Goal: Navigation & Orientation: Find specific page/section

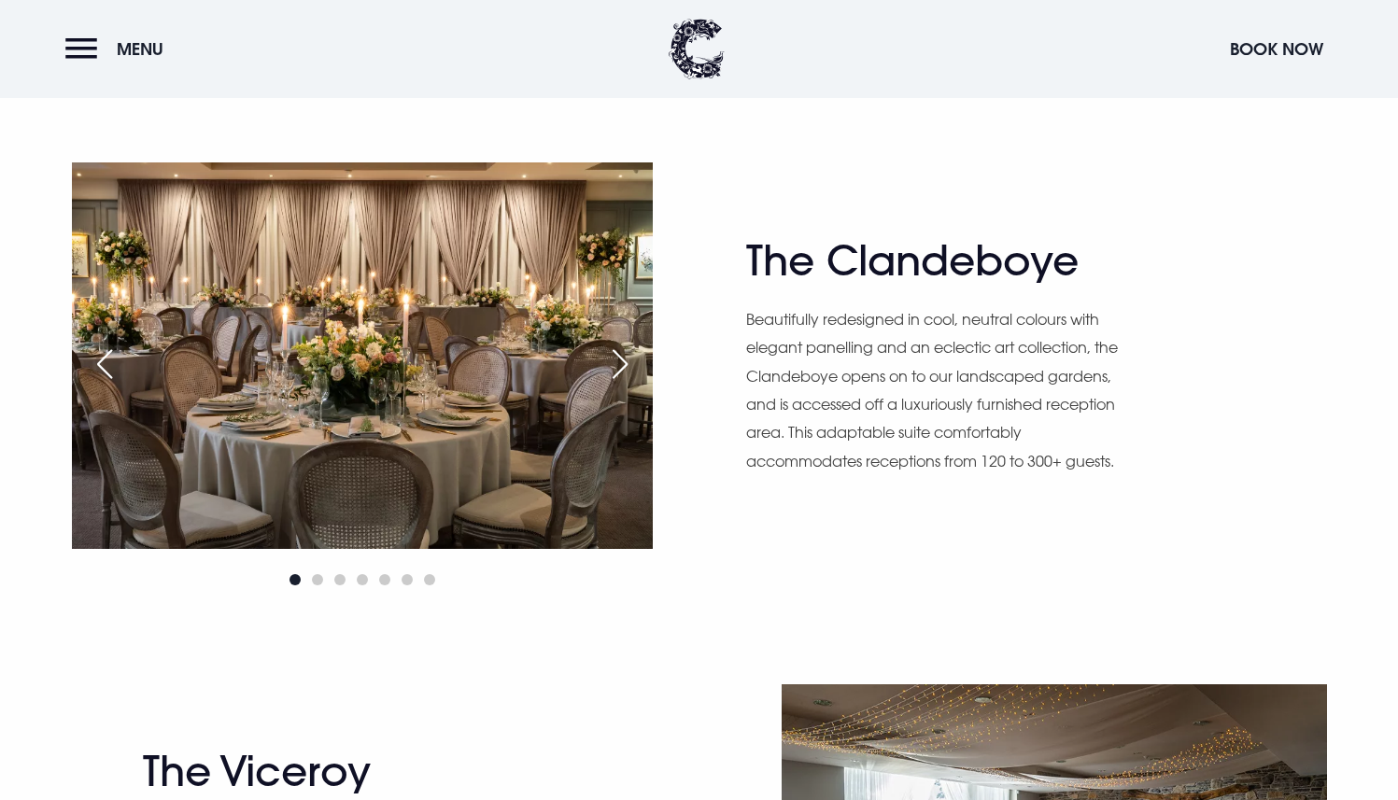
scroll to position [1155, 0]
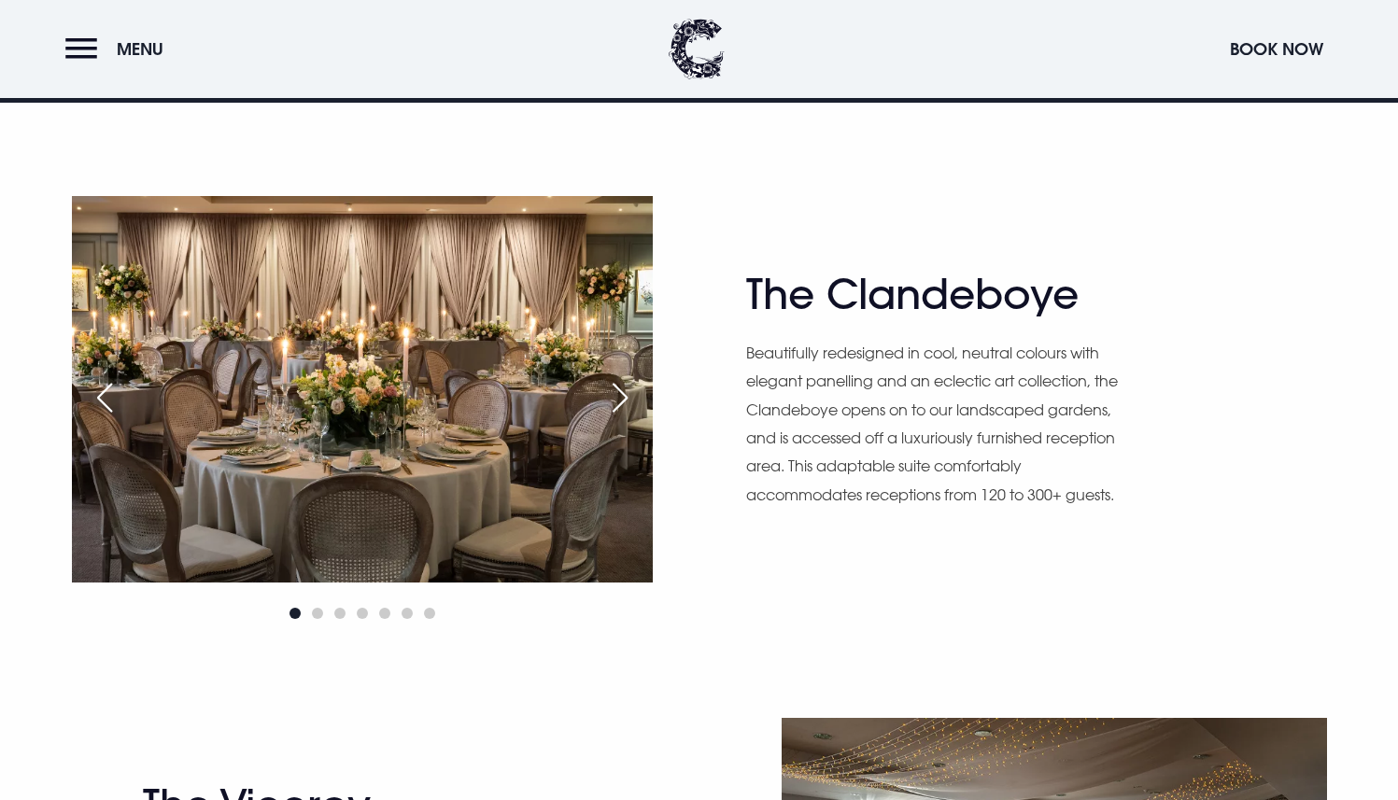
click at [618, 392] on div "Next slide" at bounding box center [620, 397] width 47 height 41
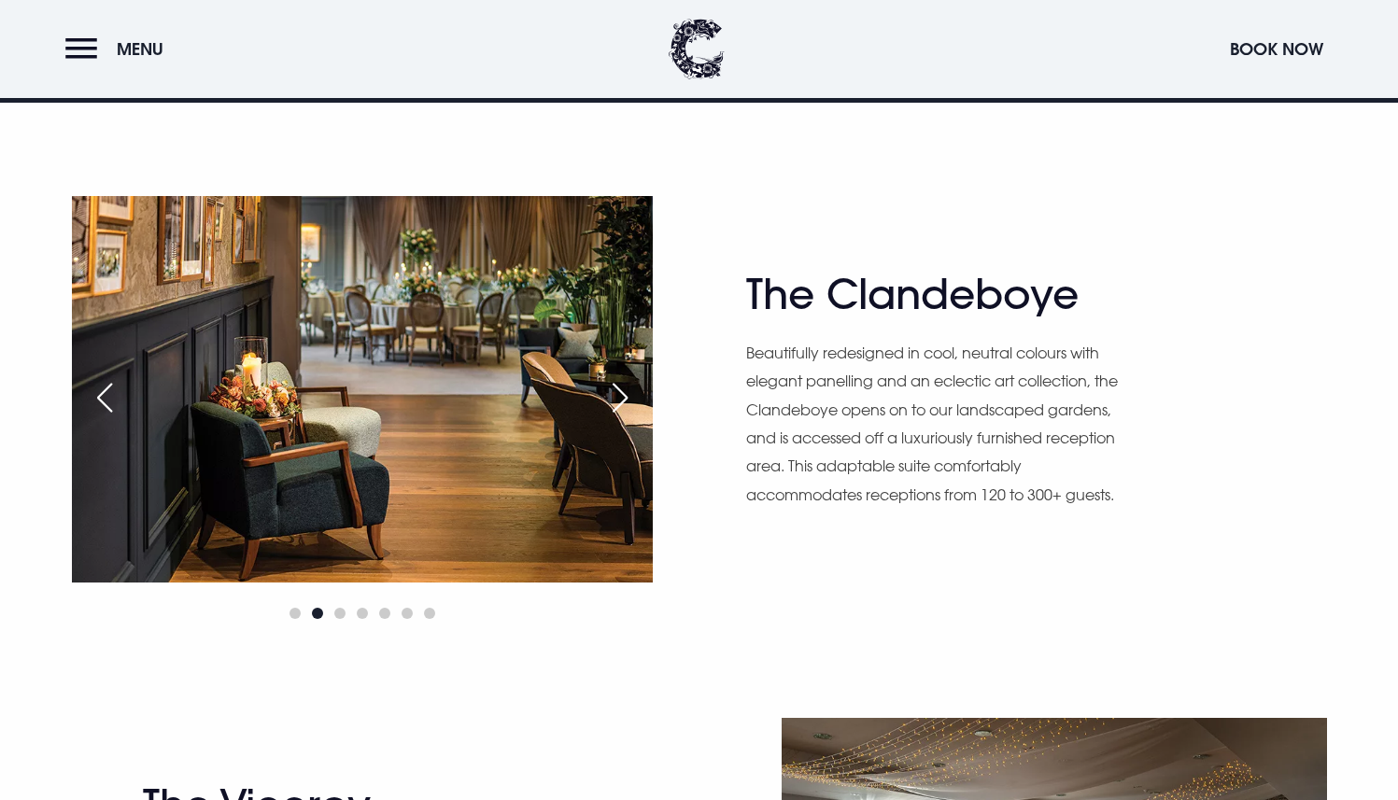
click at [618, 392] on div "Next slide" at bounding box center [620, 397] width 47 height 41
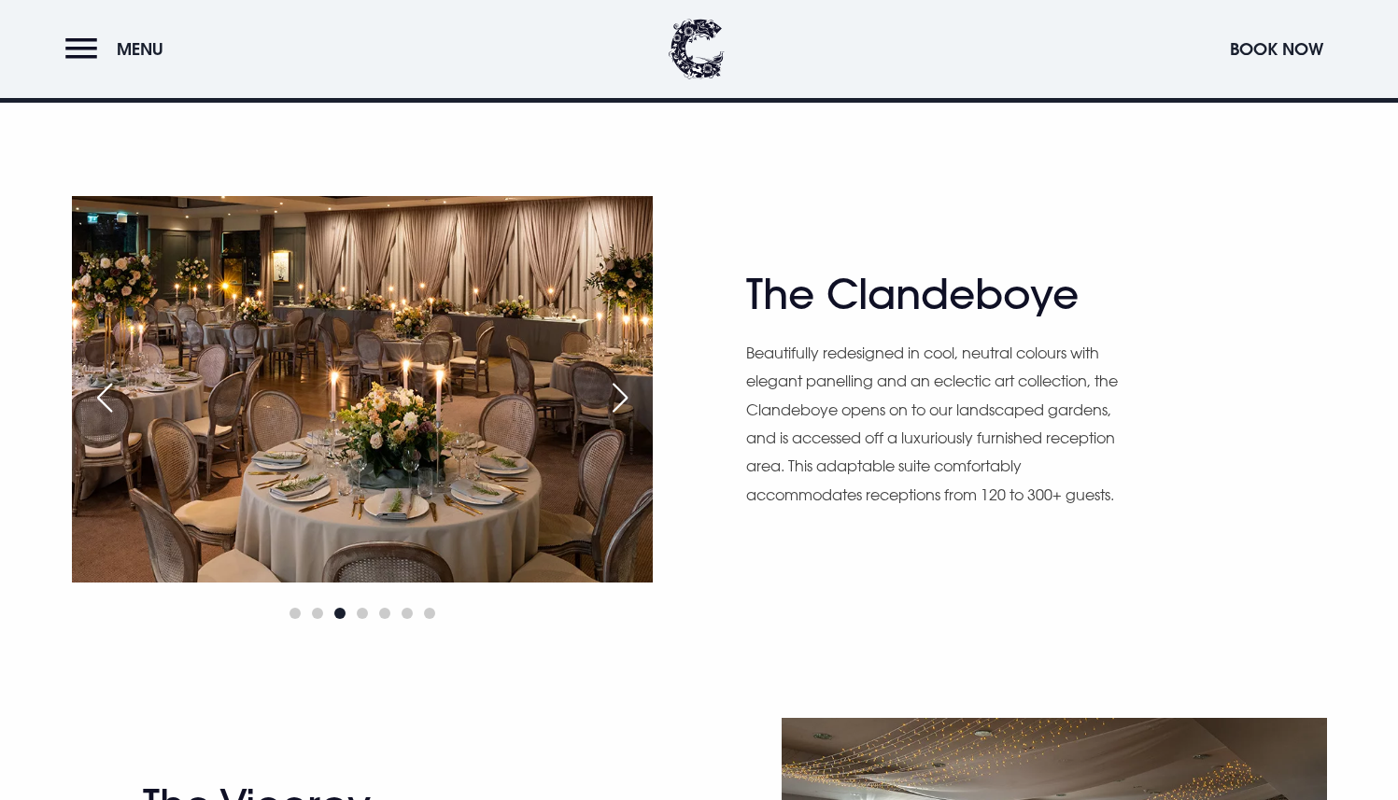
click at [618, 392] on div "Next slide" at bounding box center [620, 397] width 47 height 41
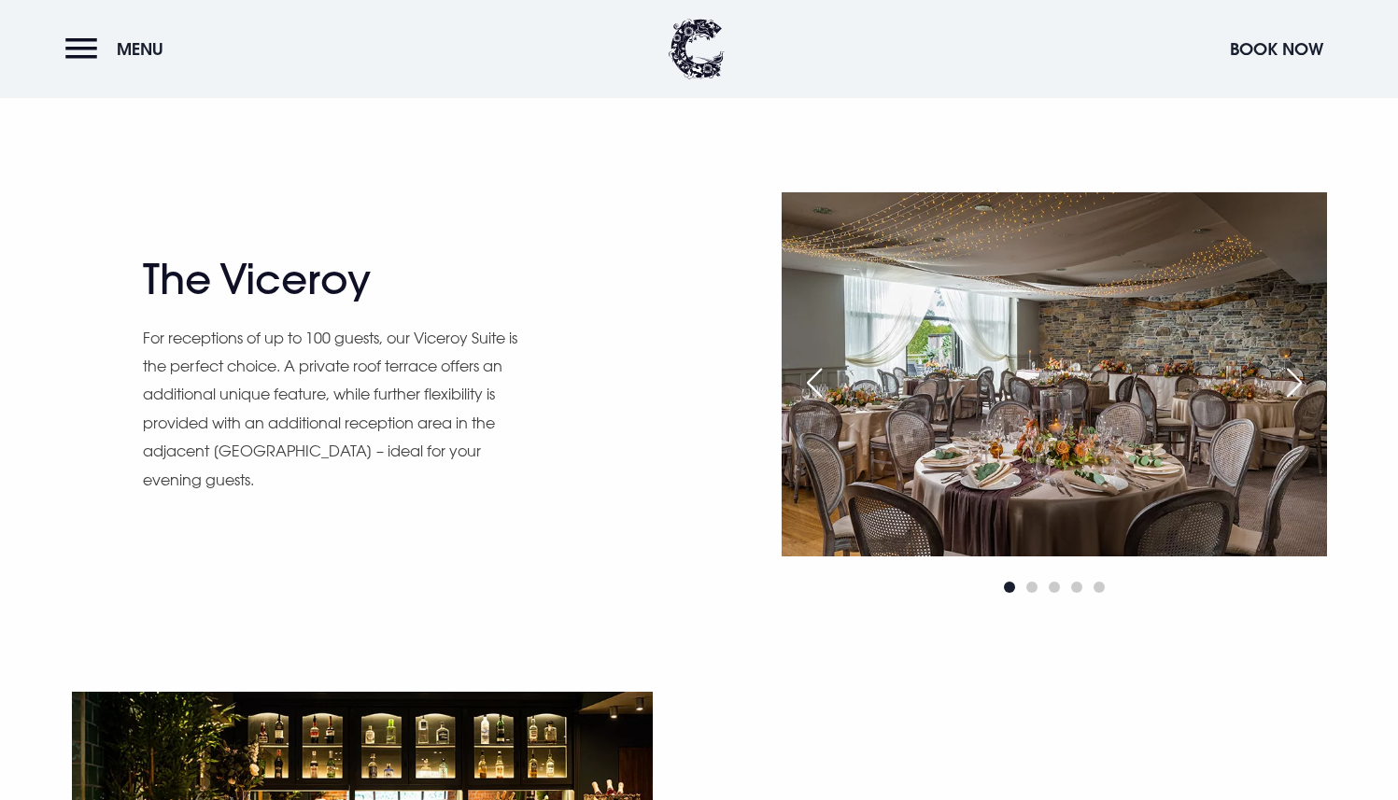
scroll to position [1683, 0]
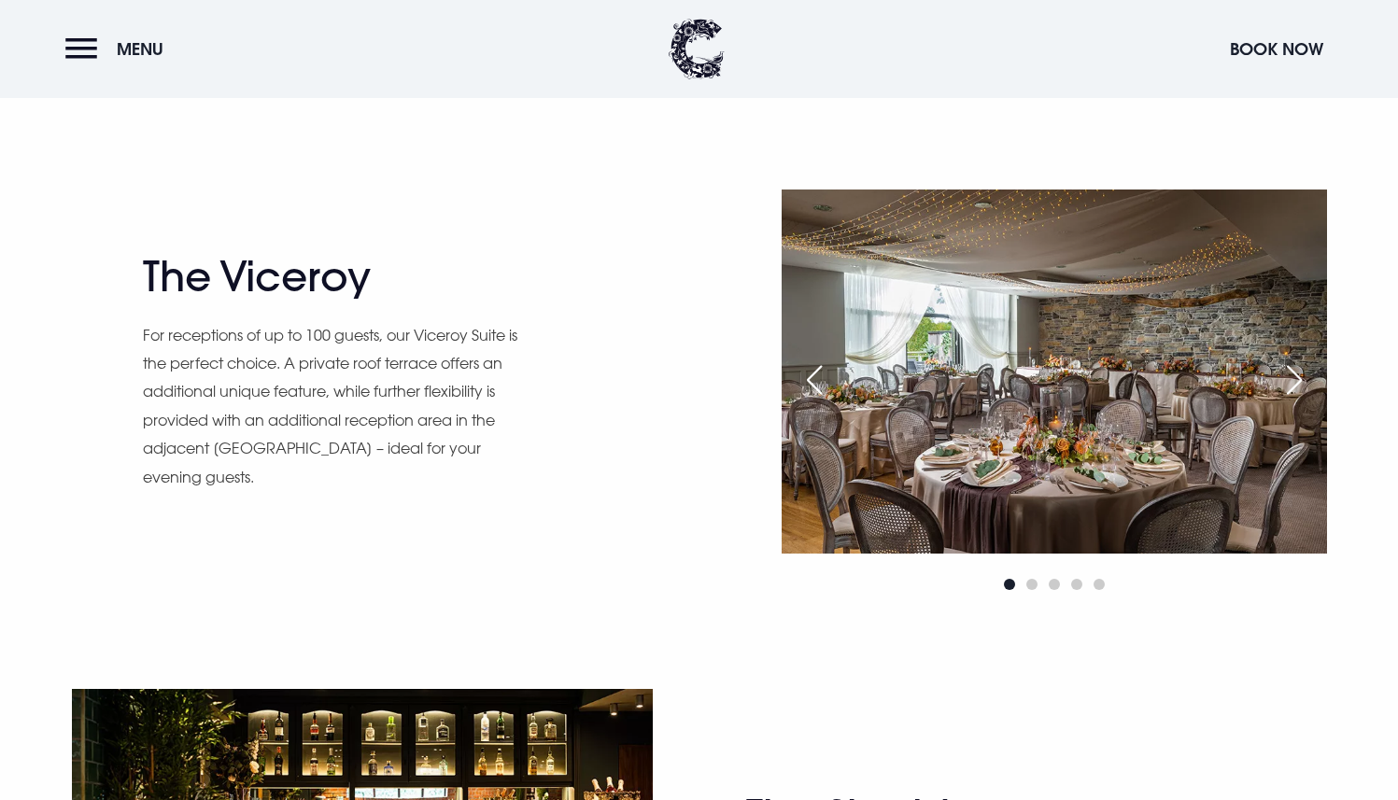
click at [1293, 392] on div "Next slide" at bounding box center [1294, 380] width 47 height 41
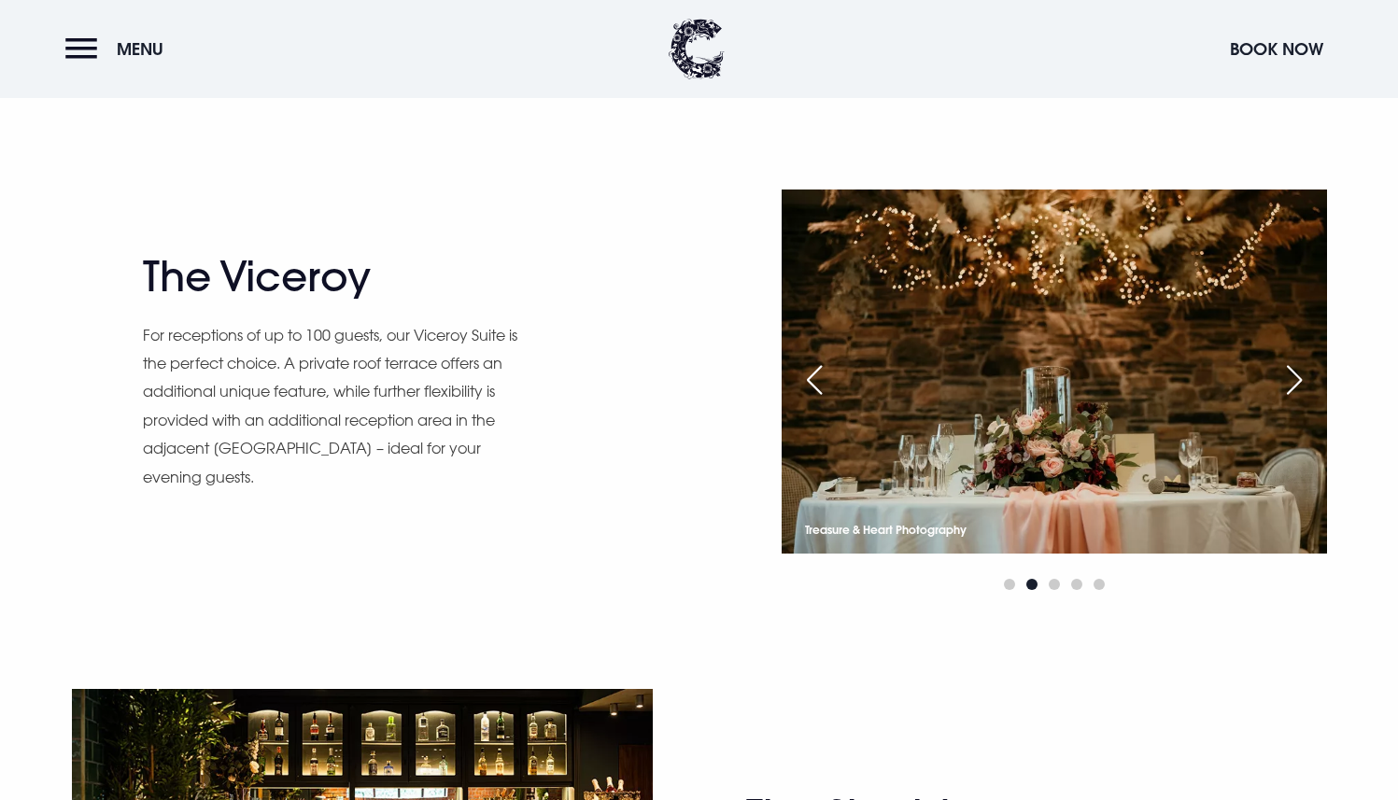
click at [1293, 392] on div "Next slide" at bounding box center [1294, 380] width 47 height 41
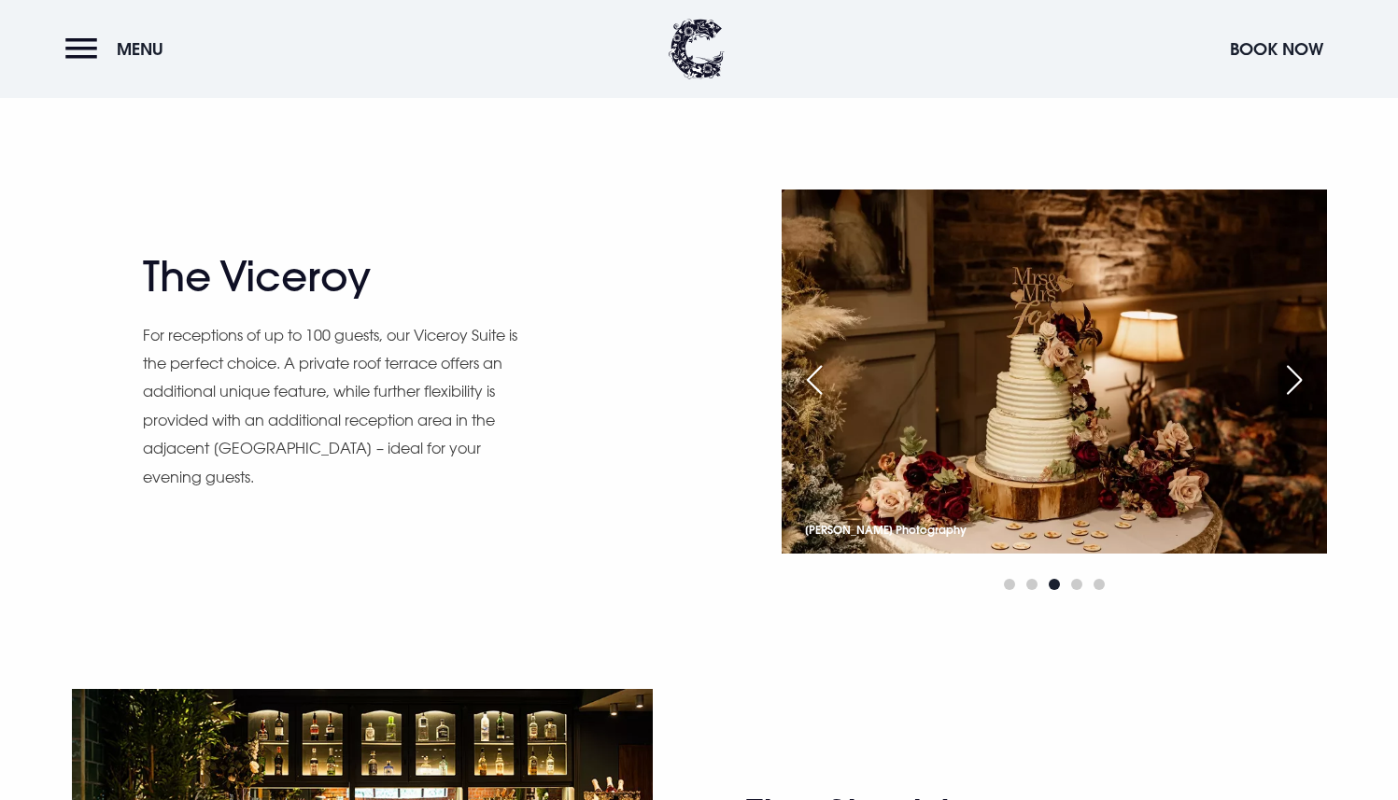
click at [1293, 392] on div "Next slide" at bounding box center [1294, 380] width 47 height 41
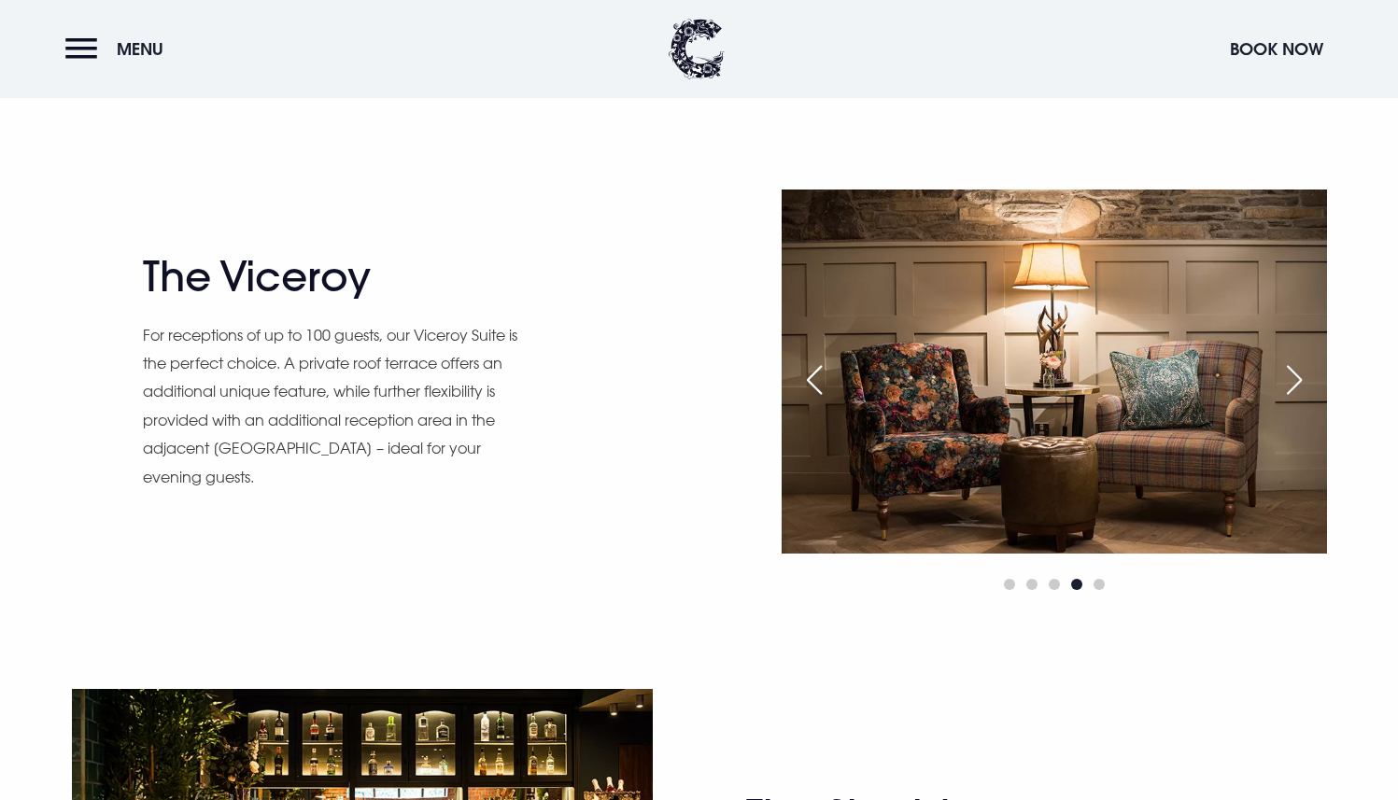
click at [1293, 392] on div "Next slide" at bounding box center [1294, 380] width 47 height 41
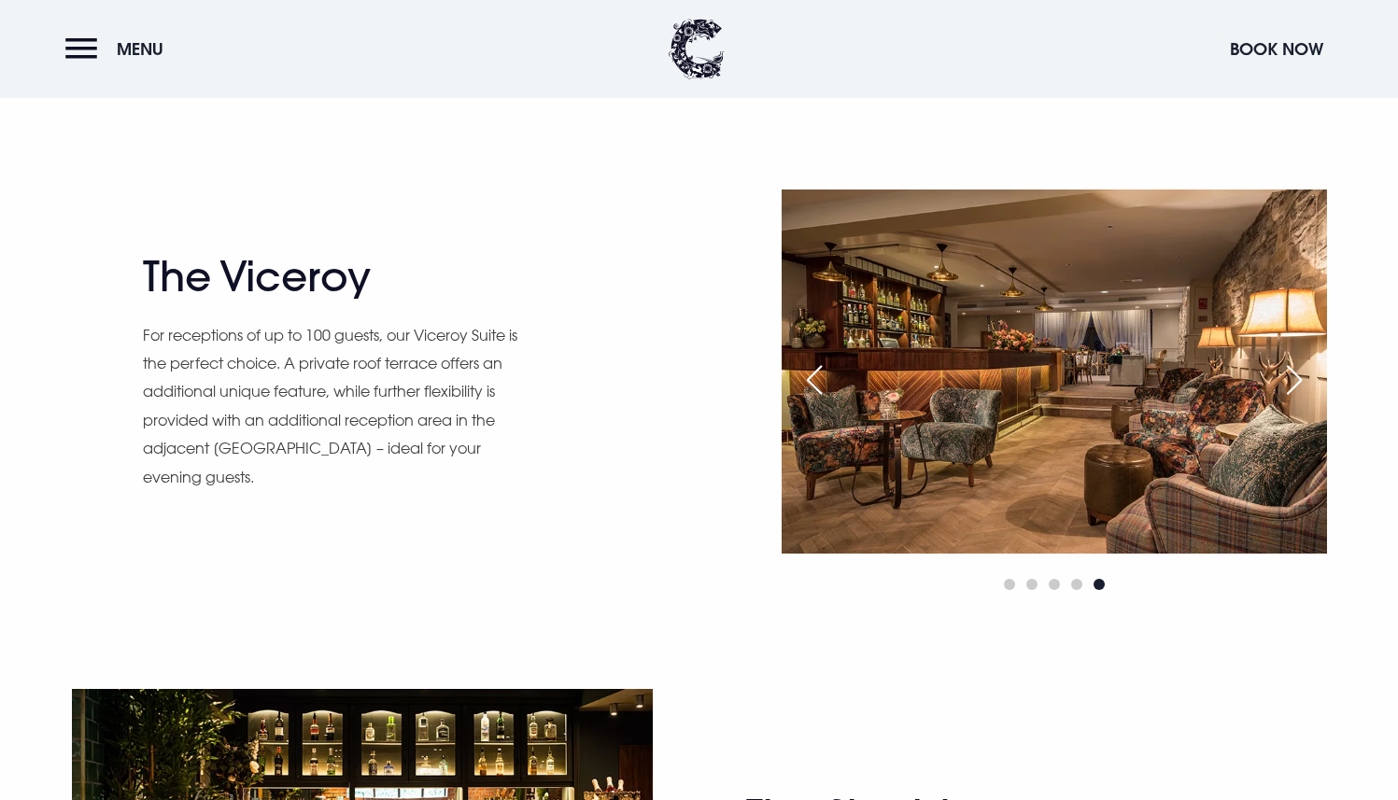
click at [1293, 392] on div "Next slide" at bounding box center [1294, 380] width 47 height 41
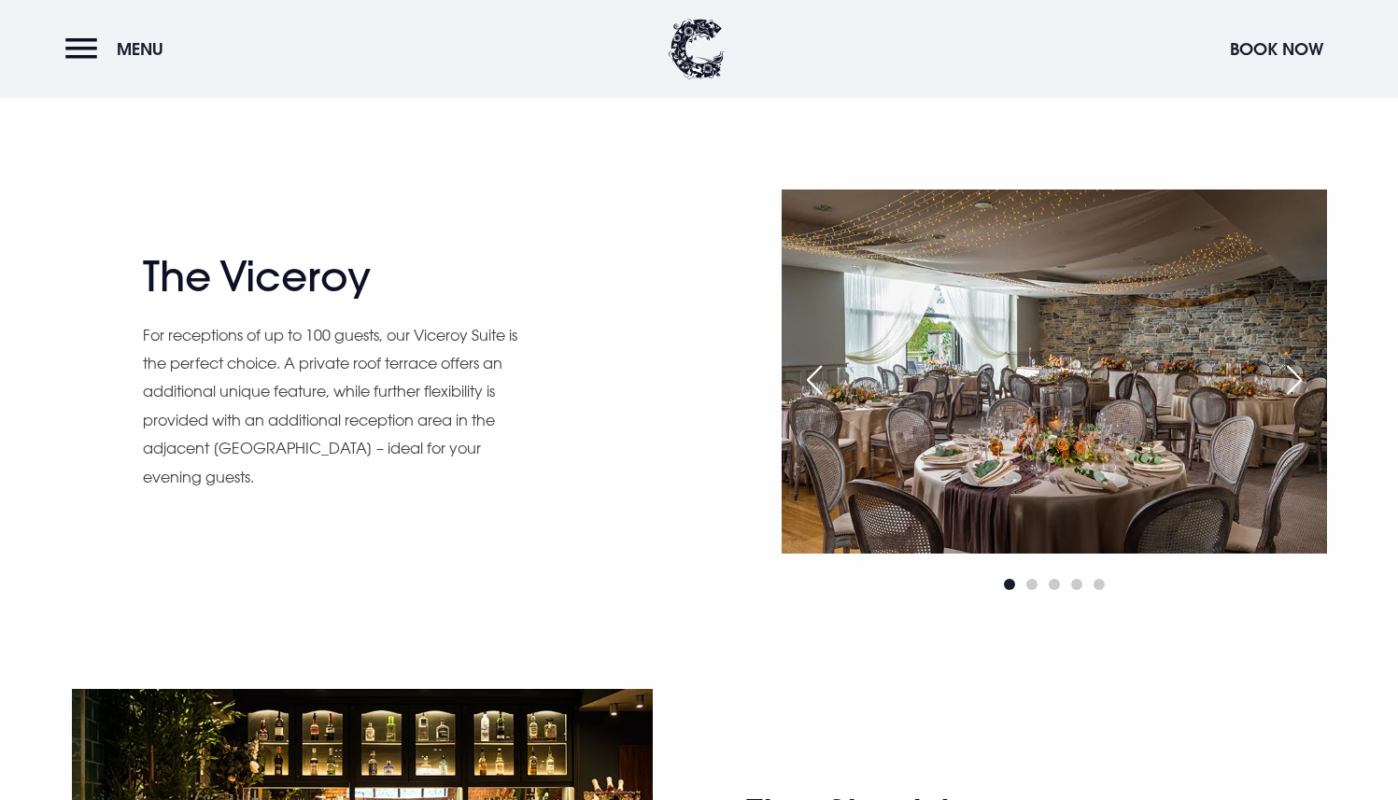
click at [1293, 392] on div "Next slide" at bounding box center [1294, 380] width 47 height 41
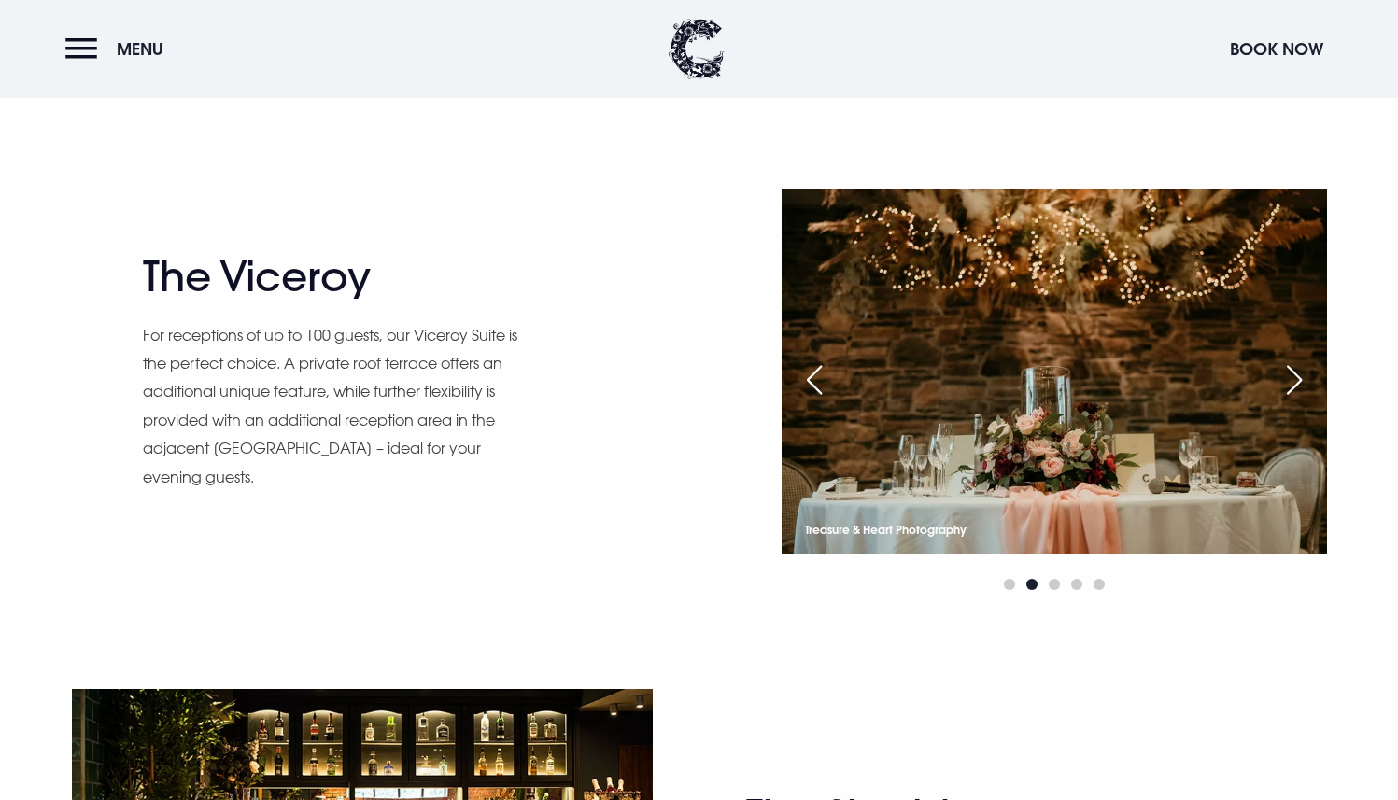
click at [1293, 392] on div "Next slide" at bounding box center [1294, 380] width 47 height 41
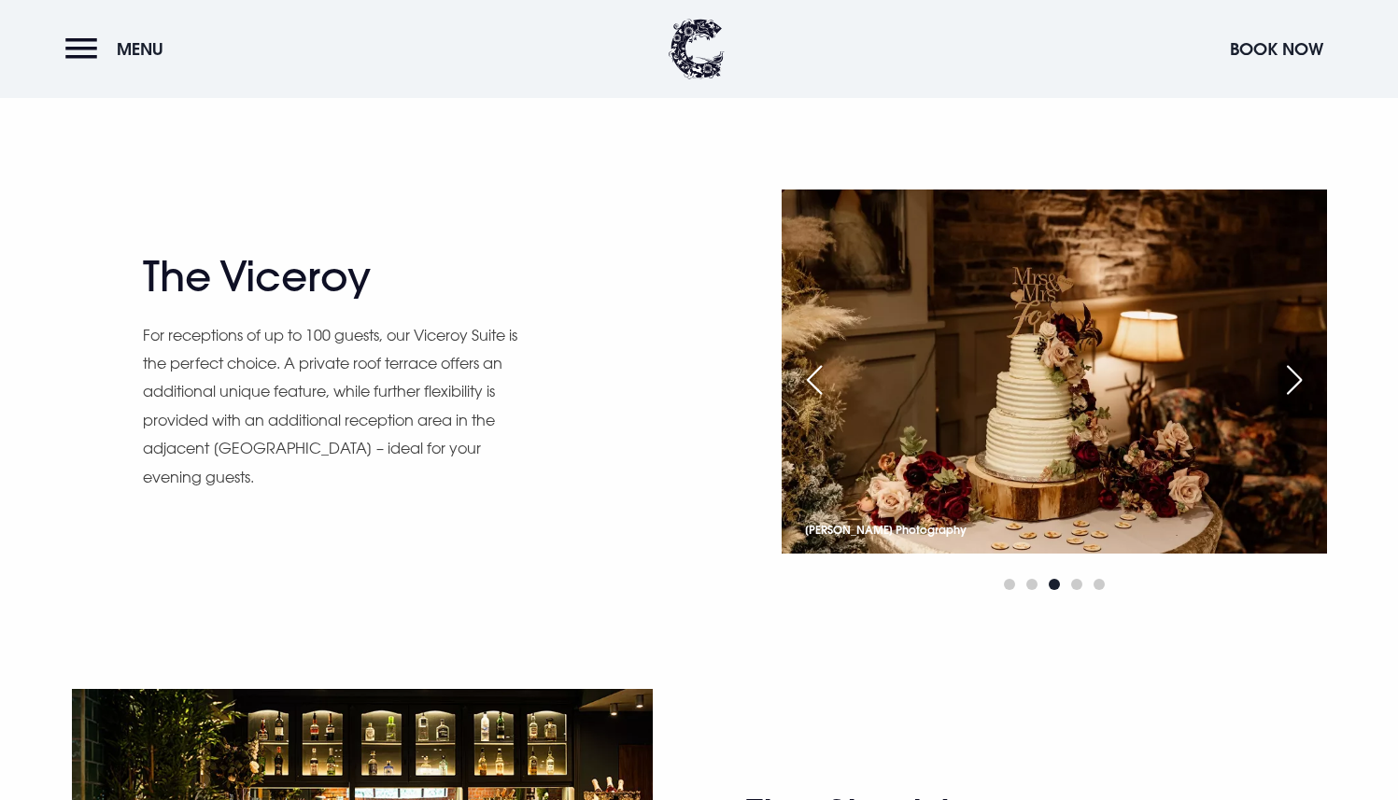
click at [1293, 392] on div "Next slide" at bounding box center [1294, 380] width 47 height 41
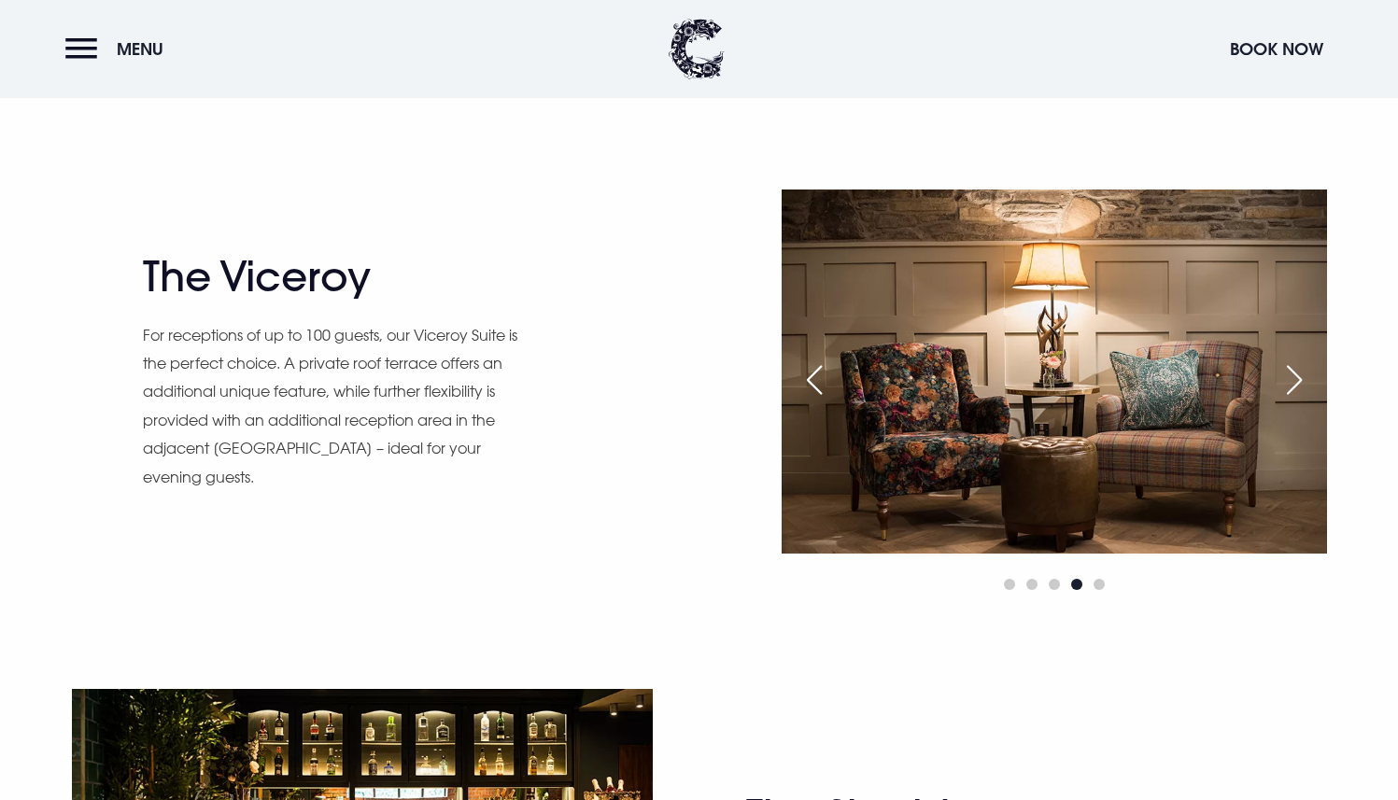
click at [1293, 392] on div "Next slide" at bounding box center [1294, 380] width 47 height 41
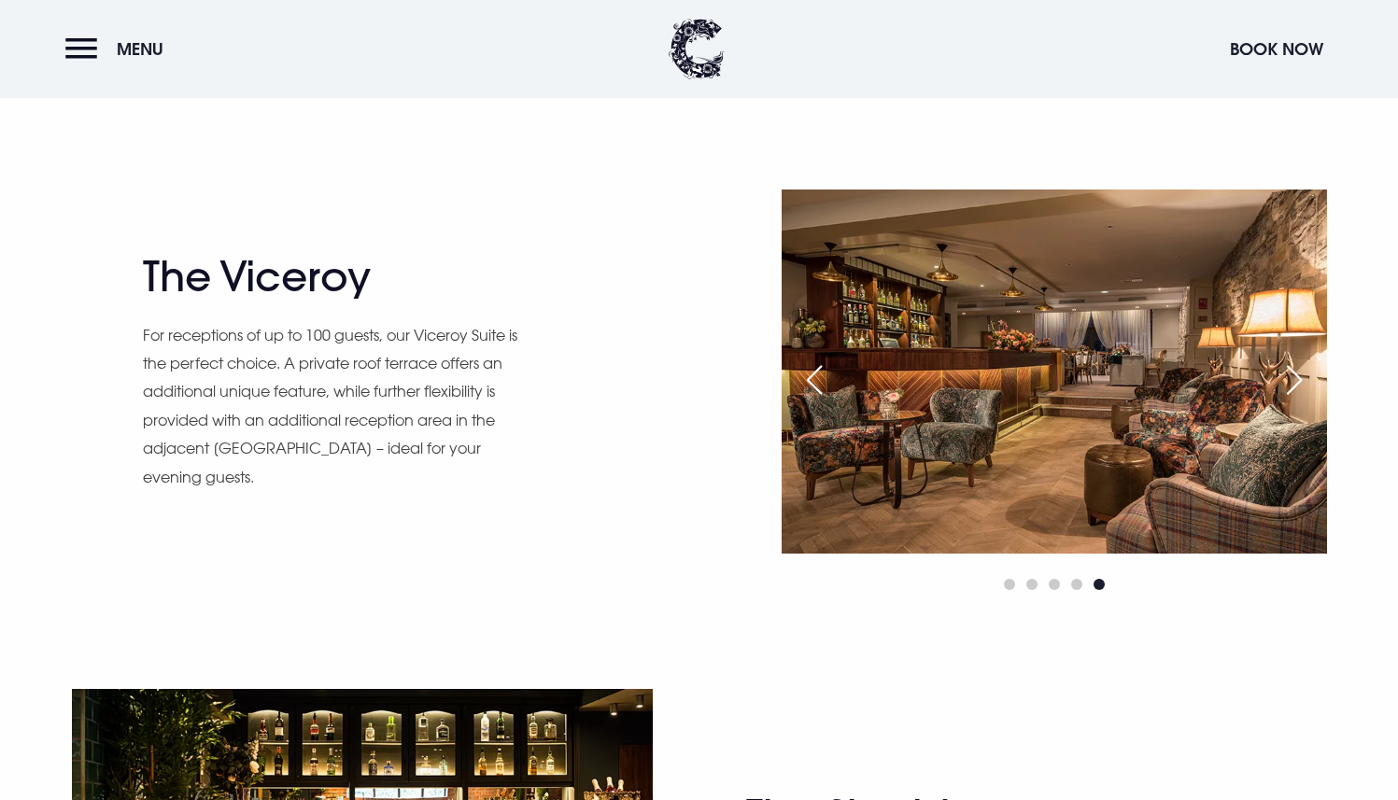
click at [1293, 392] on div "Next slide" at bounding box center [1294, 380] width 47 height 41
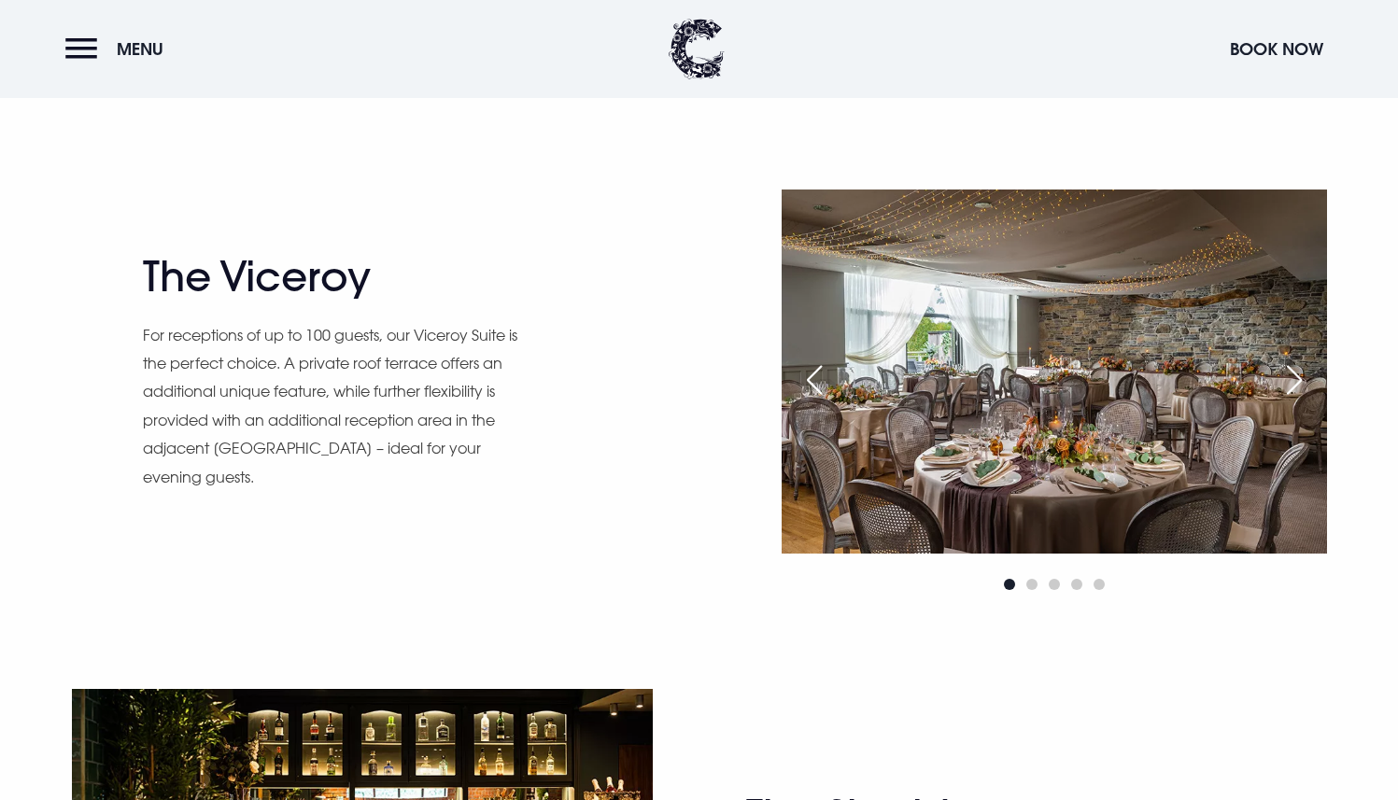
click at [1293, 392] on div "Next slide" at bounding box center [1294, 380] width 47 height 41
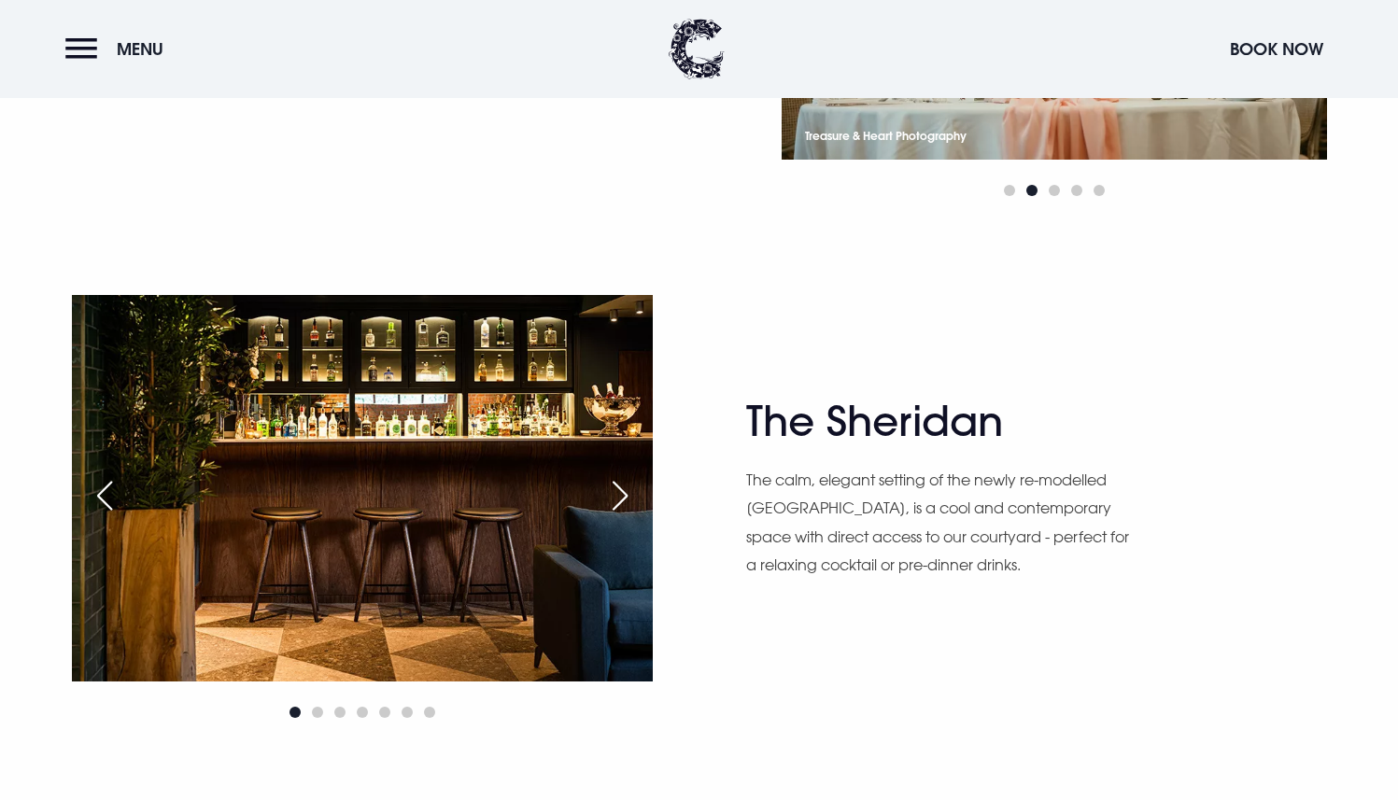
scroll to position [2102, 0]
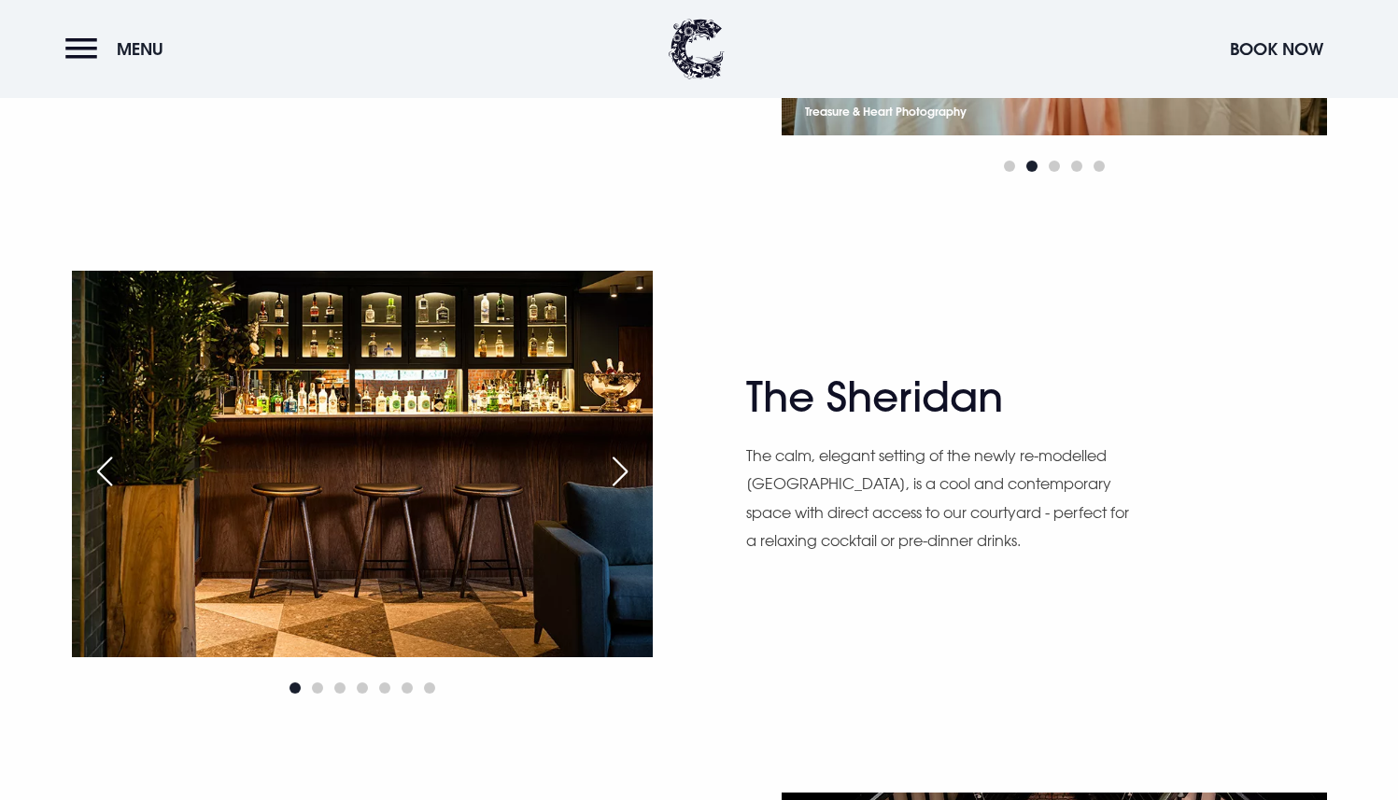
click at [624, 458] on div "Next slide" at bounding box center [620, 471] width 47 height 41
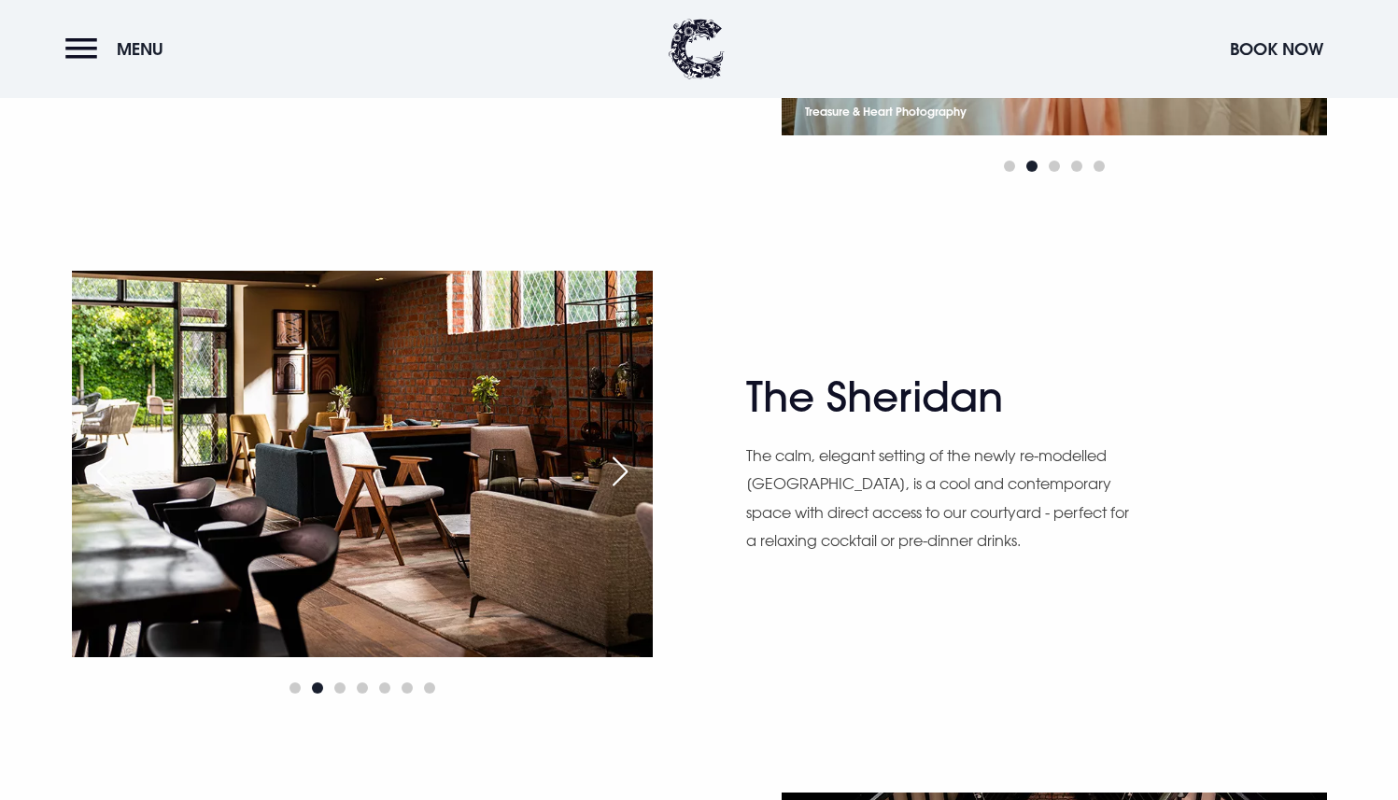
click at [624, 458] on div "Next slide" at bounding box center [620, 471] width 47 height 41
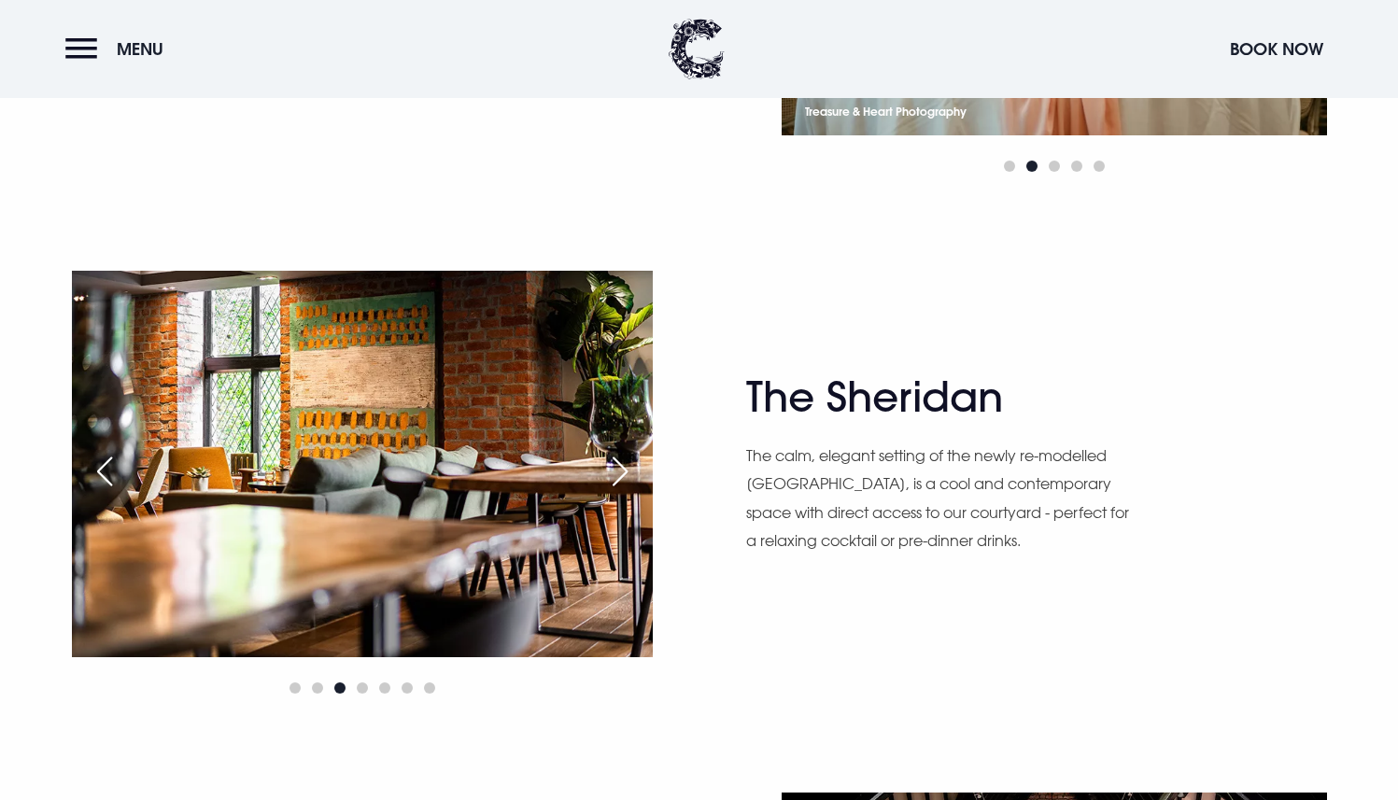
click at [624, 458] on div "Next slide" at bounding box center [620, 471] width 47 height 41
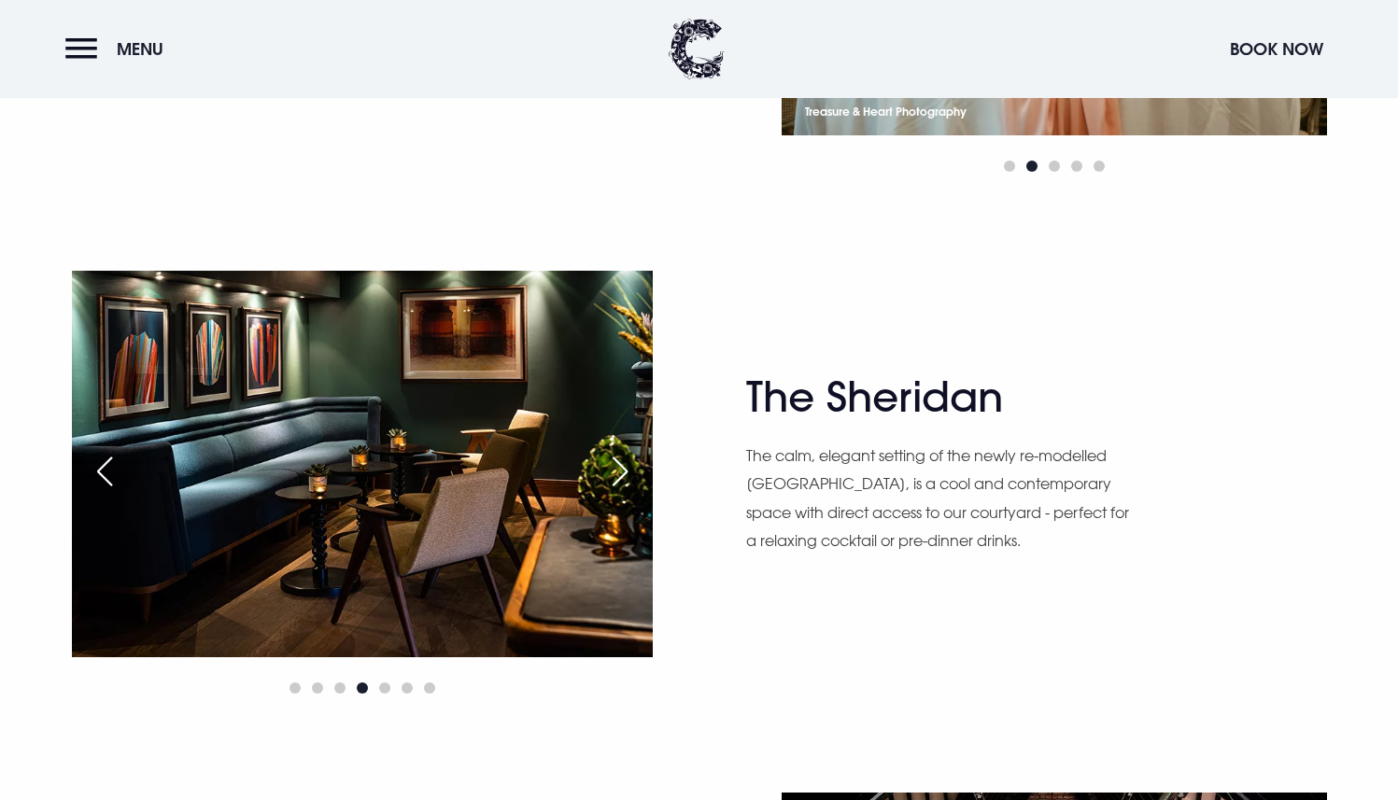
click at [624, 458] on div "Next slide" at bounding box center [620, 471] width 47 height 41
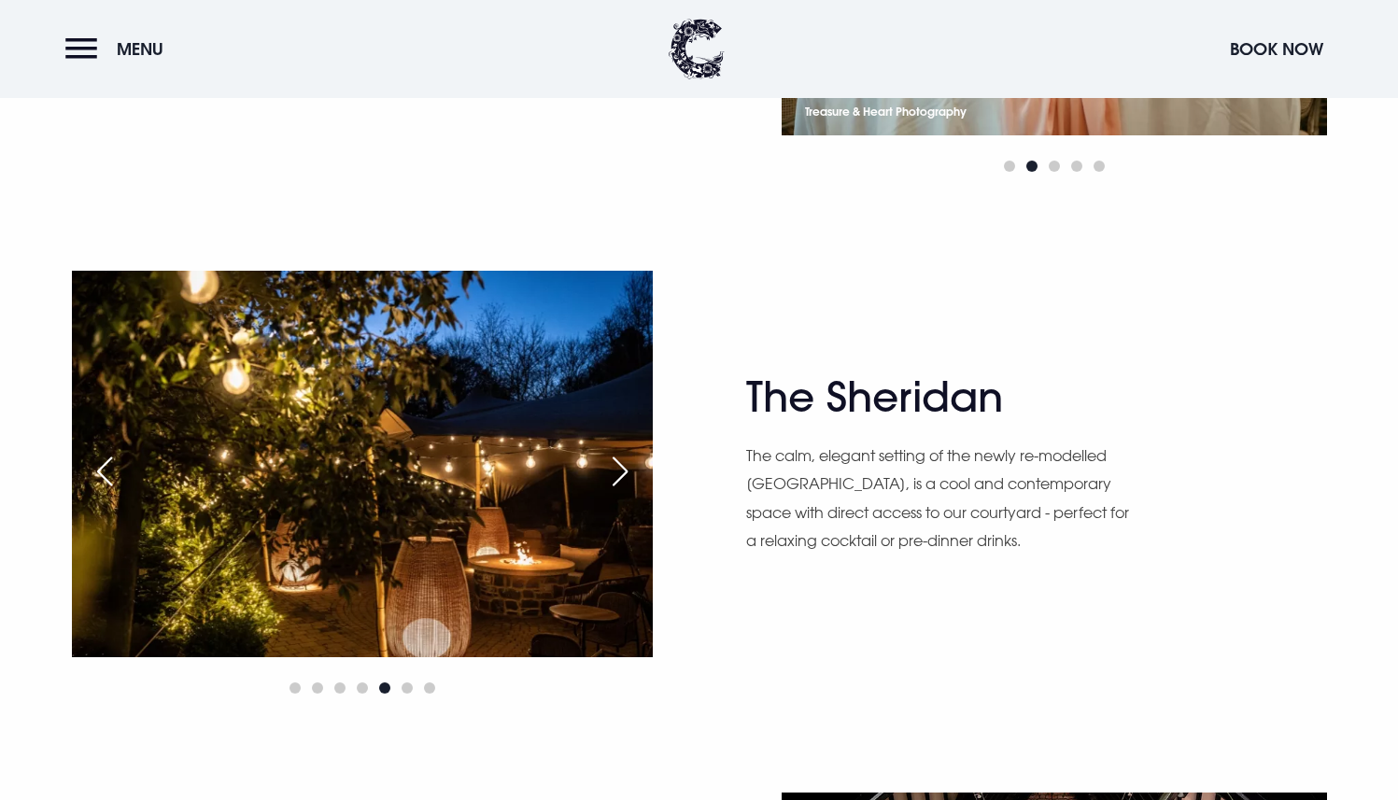
click at [624, 458] on div "Next slide" at bounding box center [620, 471] width 47 height 41
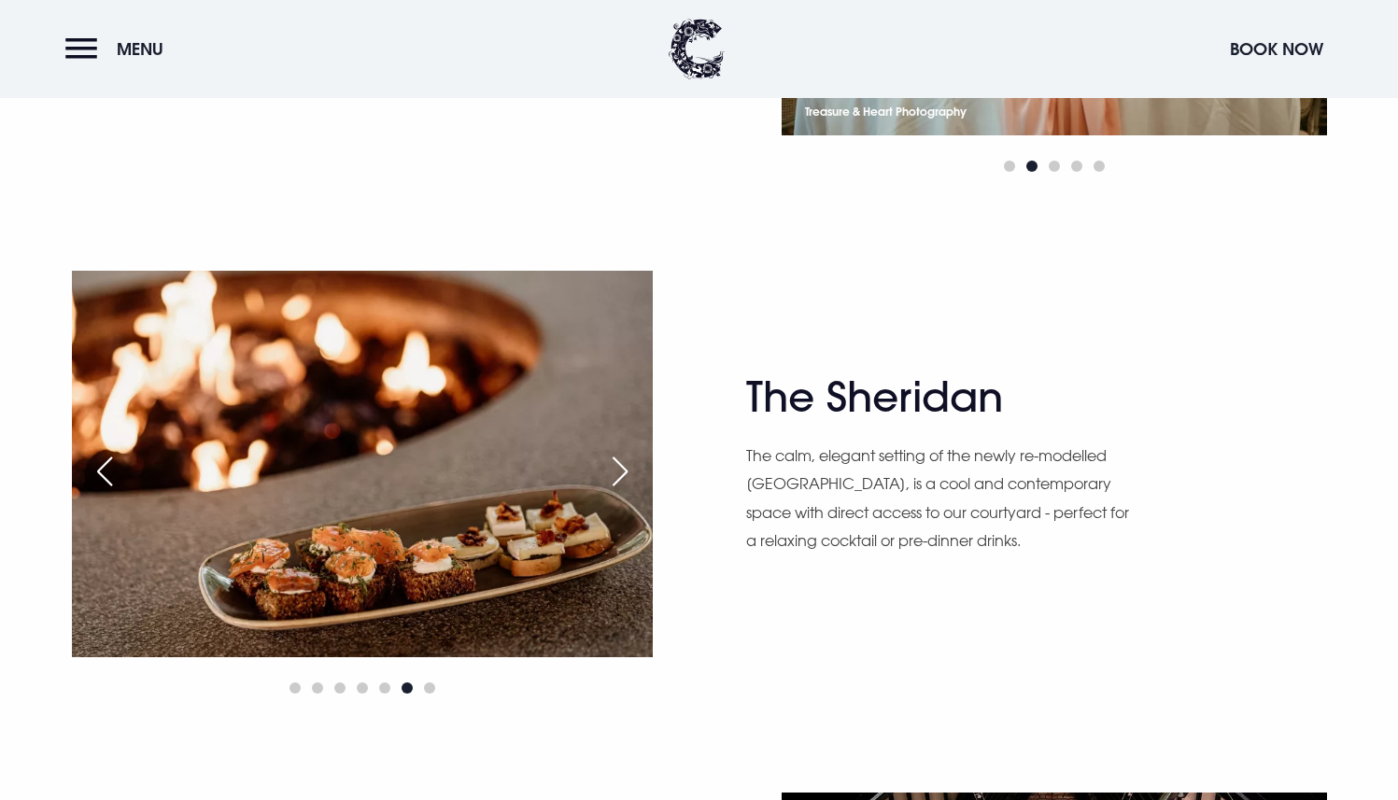
click at [624, 458] on div "Next slide" at bounding box center [620, 471] width 47 height 41
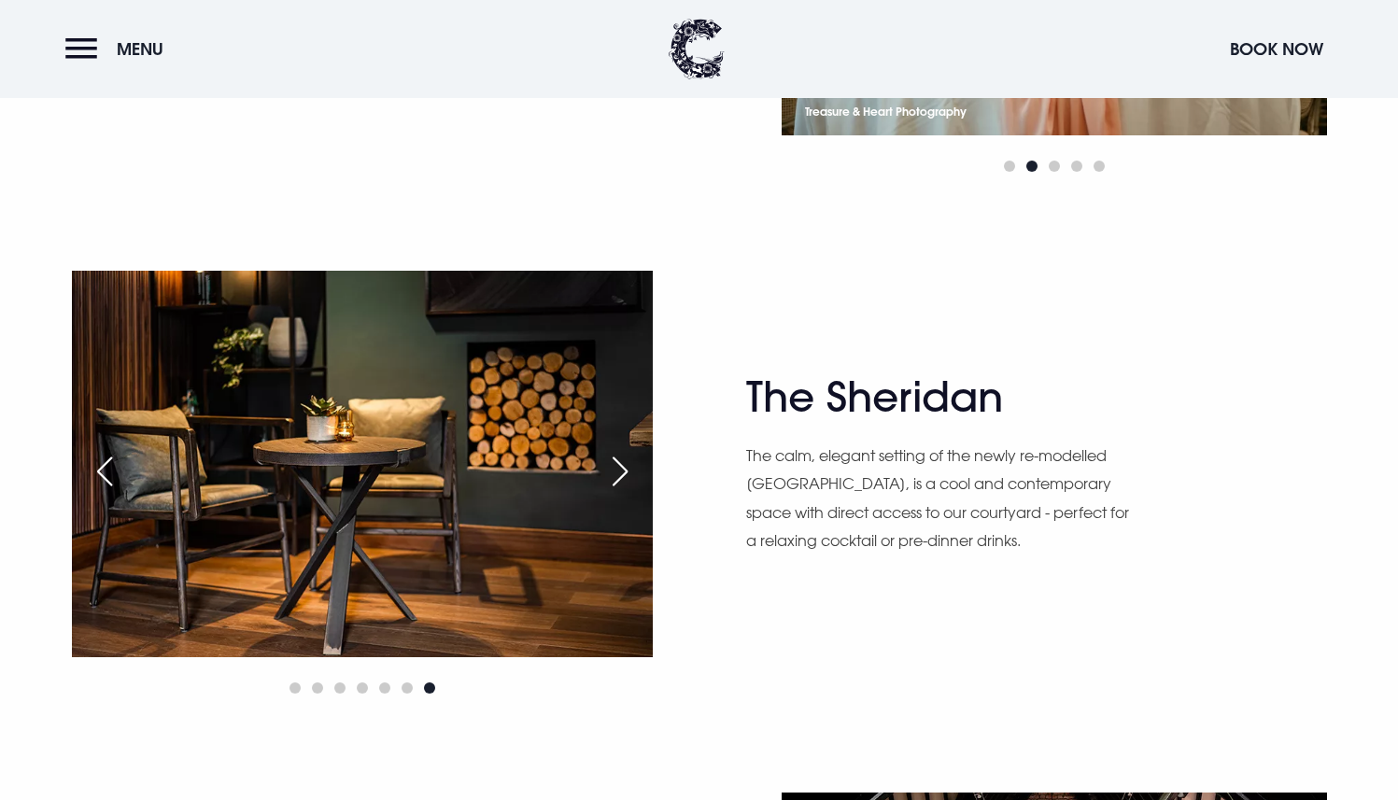
click at [624, 458] on div "Next slide" at bounding box center [620, 471] width 47 height 41
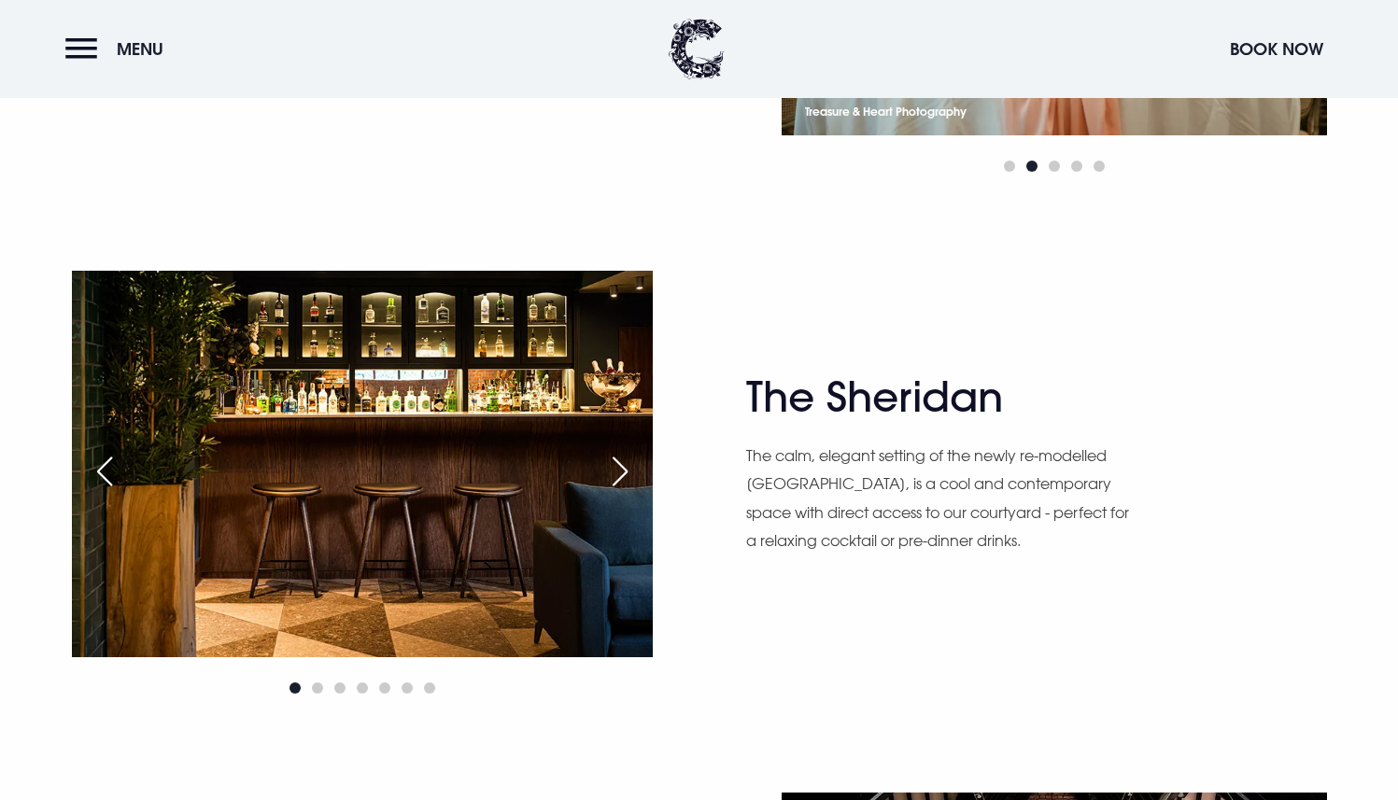
click at [624, 458] on div "Next slide" at bounding box center [620, 471] width 47 height 41
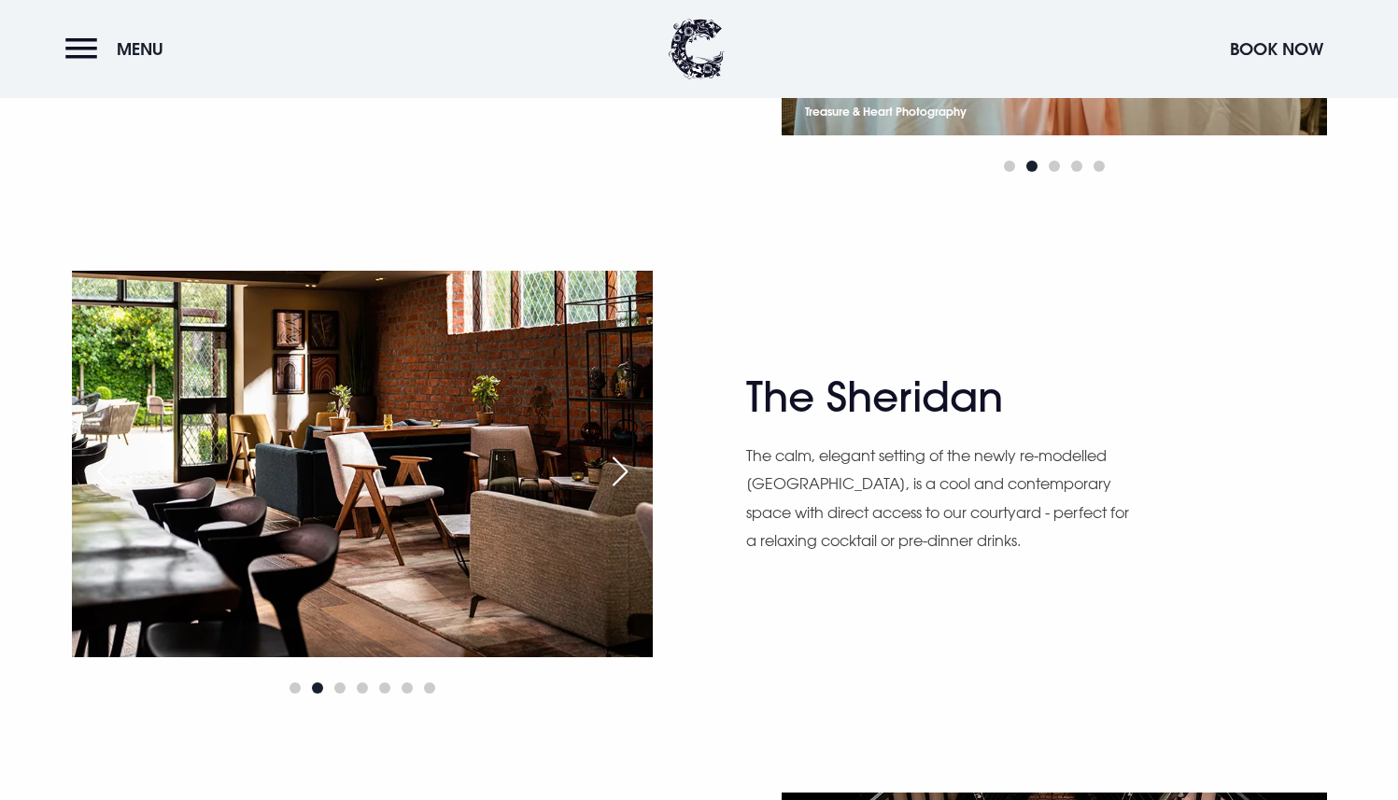
click at [624, 458] on div "Next slide" at bounding box center [620, 471] width 47 height 41
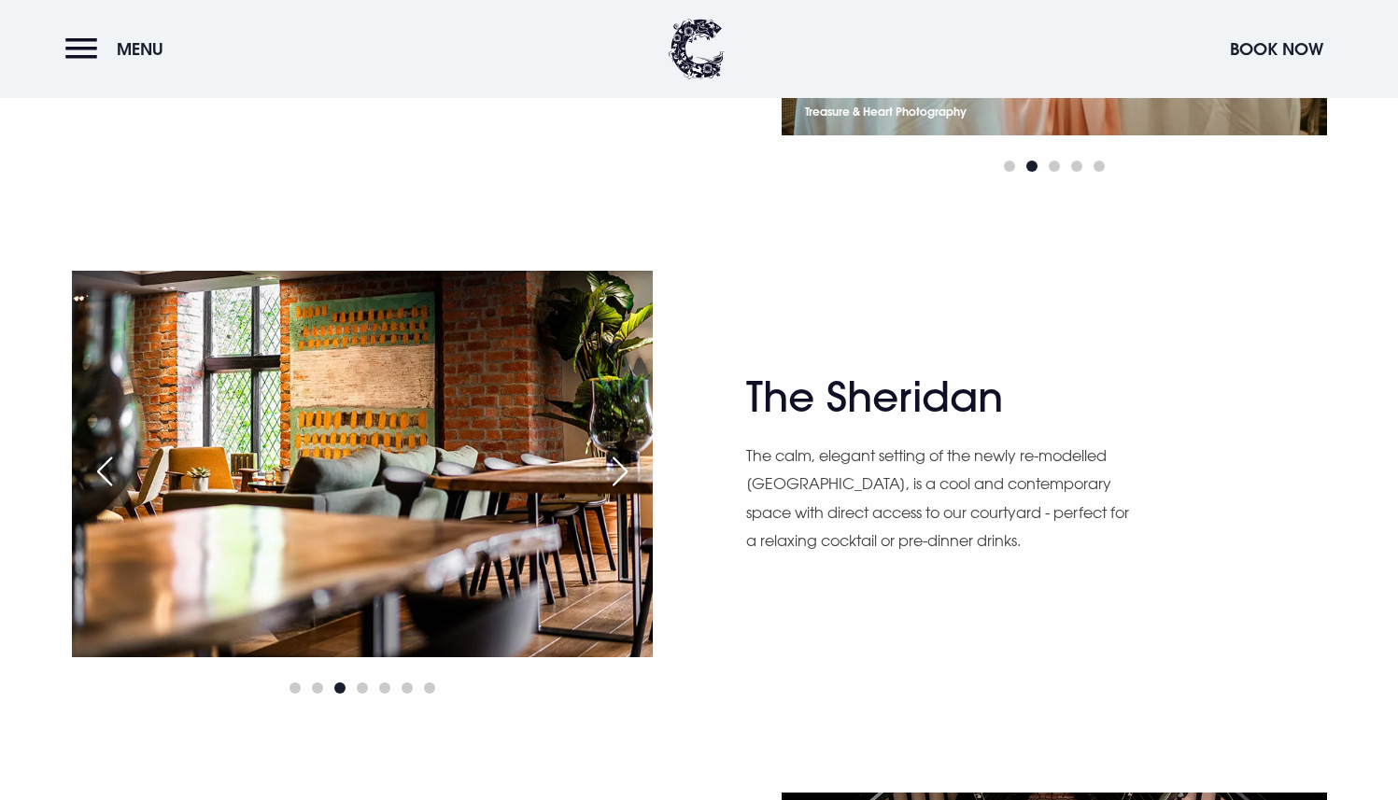
click at [624, 458] on div "Next slide" at bounding box center [620, 471] width 47 height 41
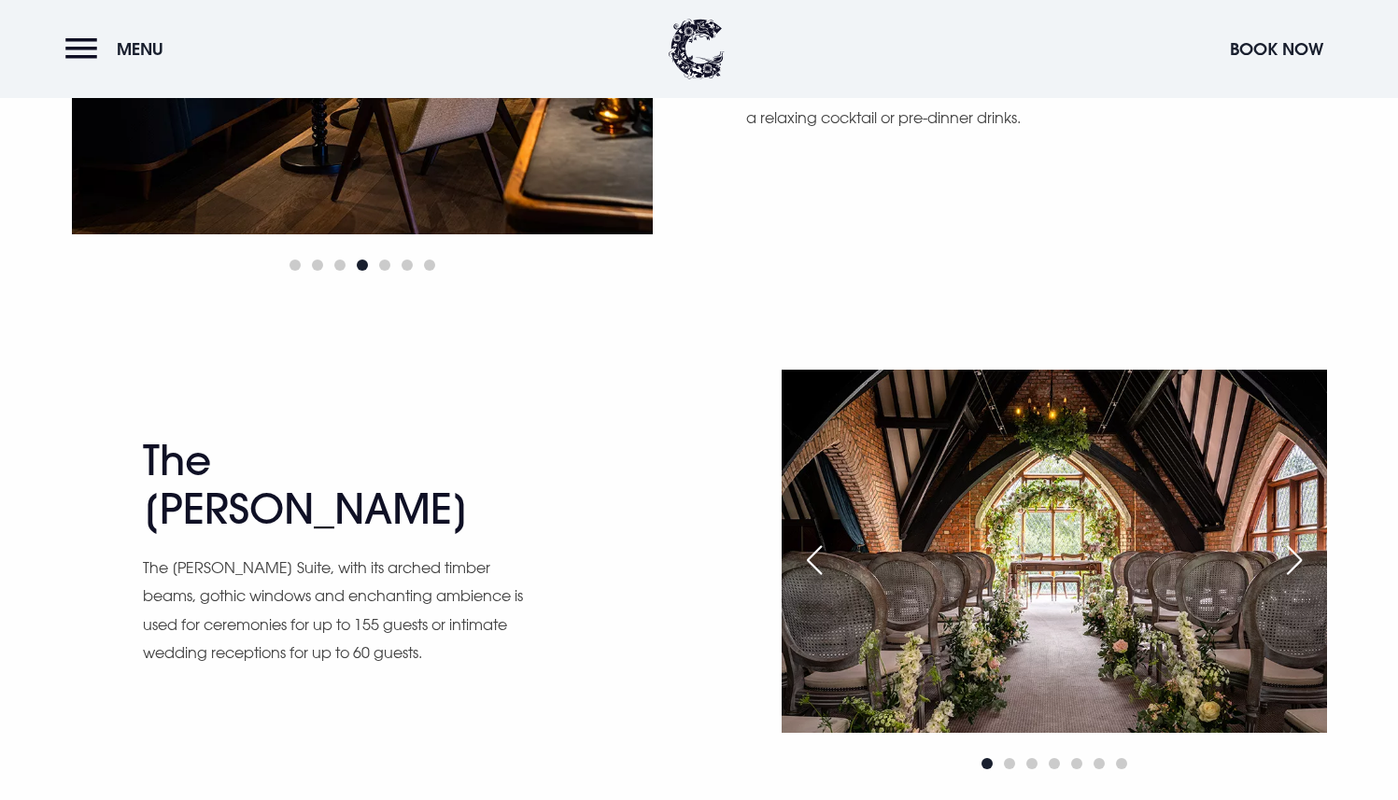
scroll to position [2526, 0]
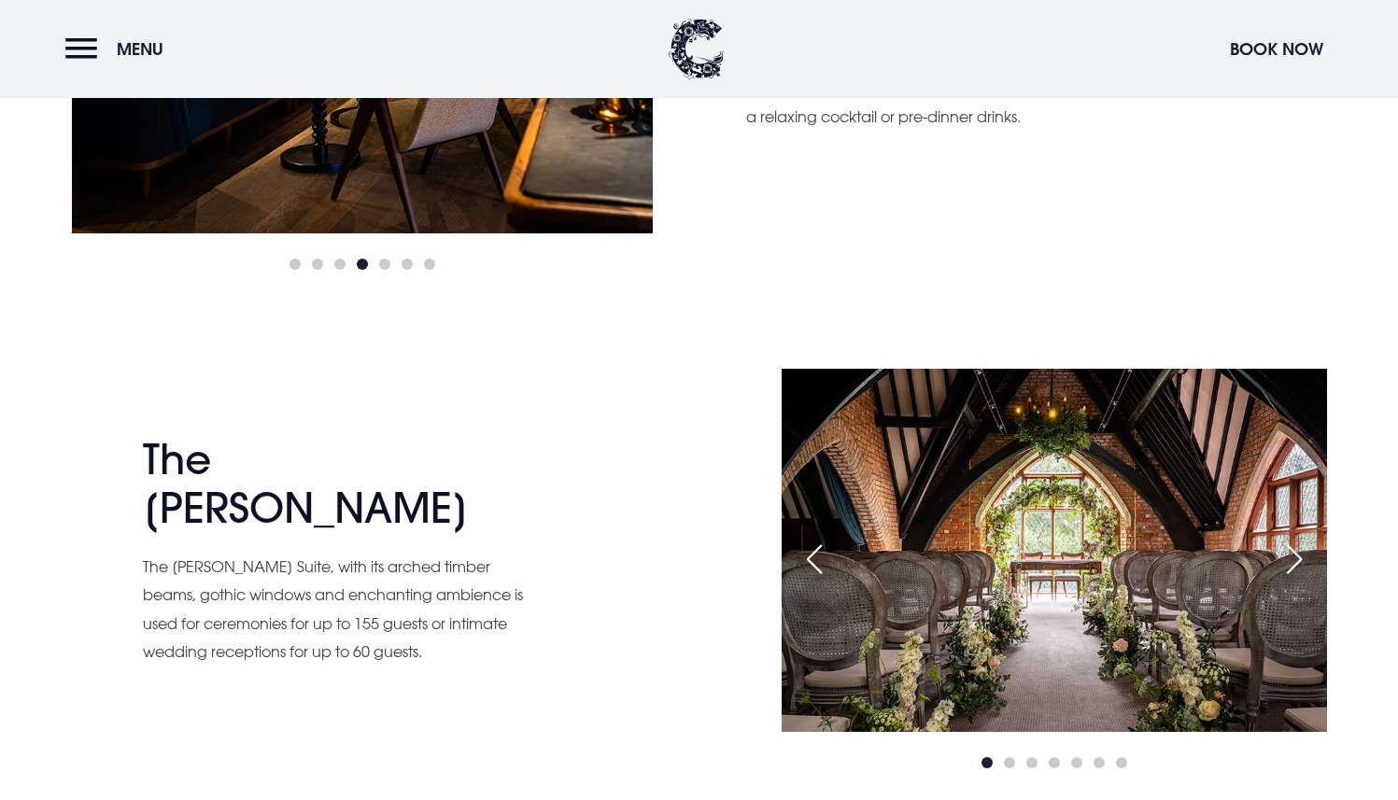
click at [1295, 552] on div "Next slide" at bounding box center [1294, 559] width 47 height 41
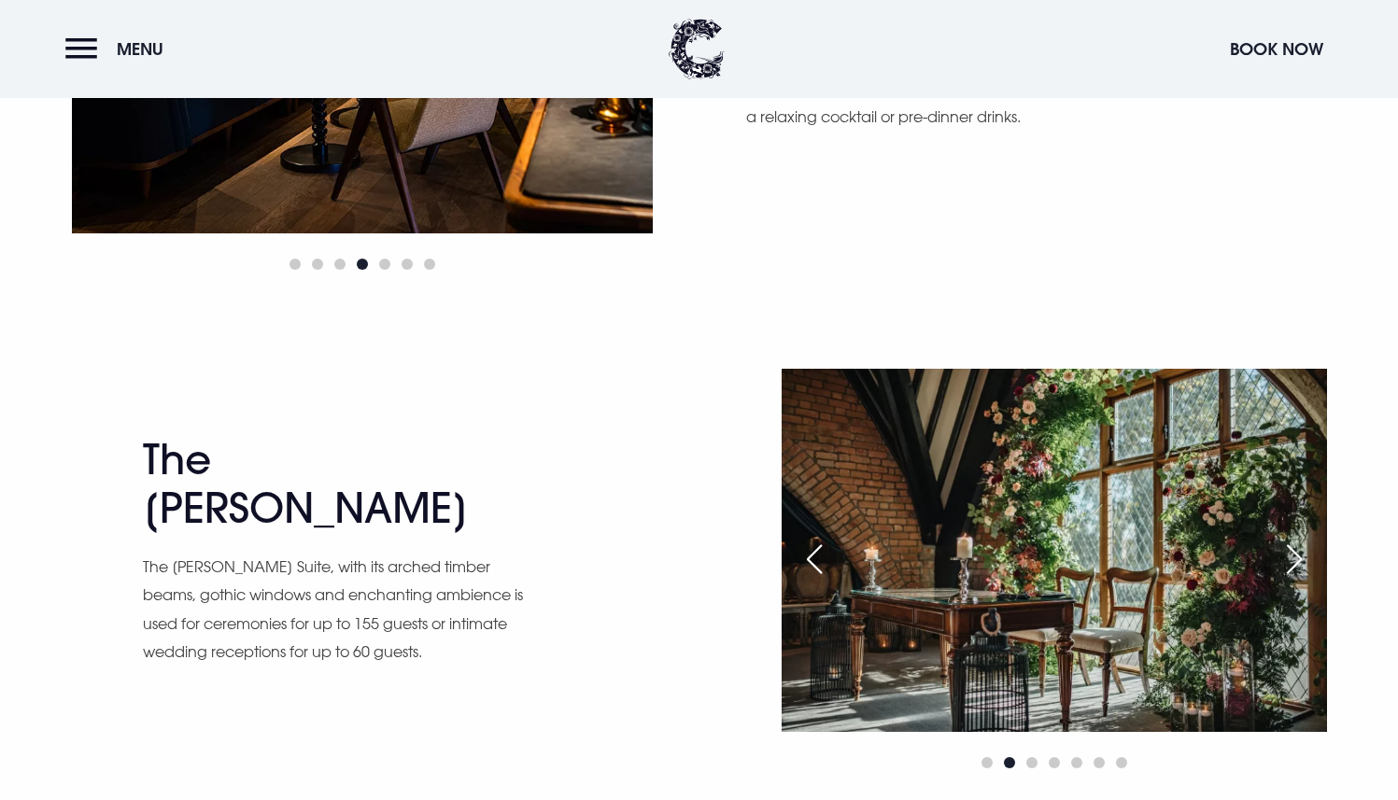
click at [1294, 552] on div "Next slide" at bounding box center [1294, 559] width 47 height 41
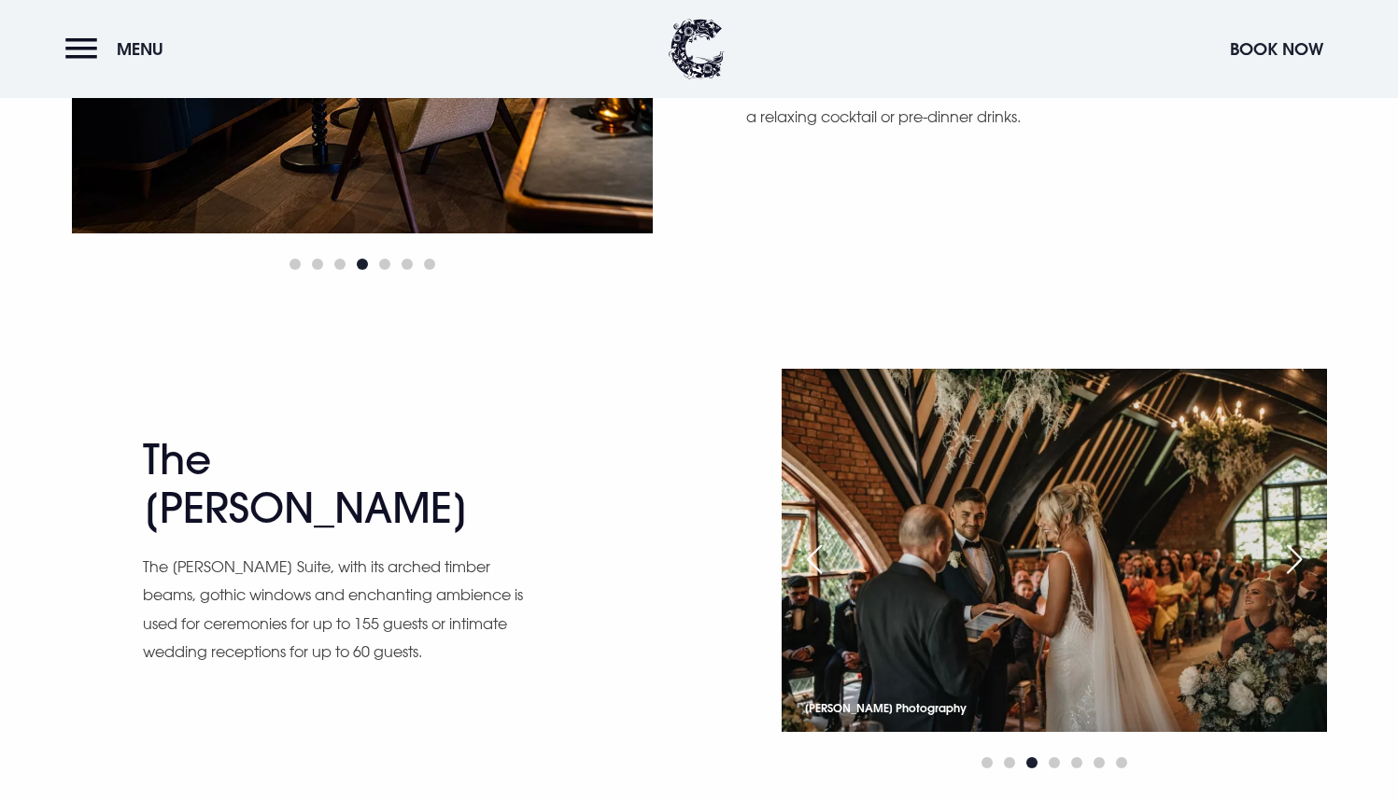
click at [1294, 552] on div "Next slide" at bounding box center [1294, 559] width 47 height 41
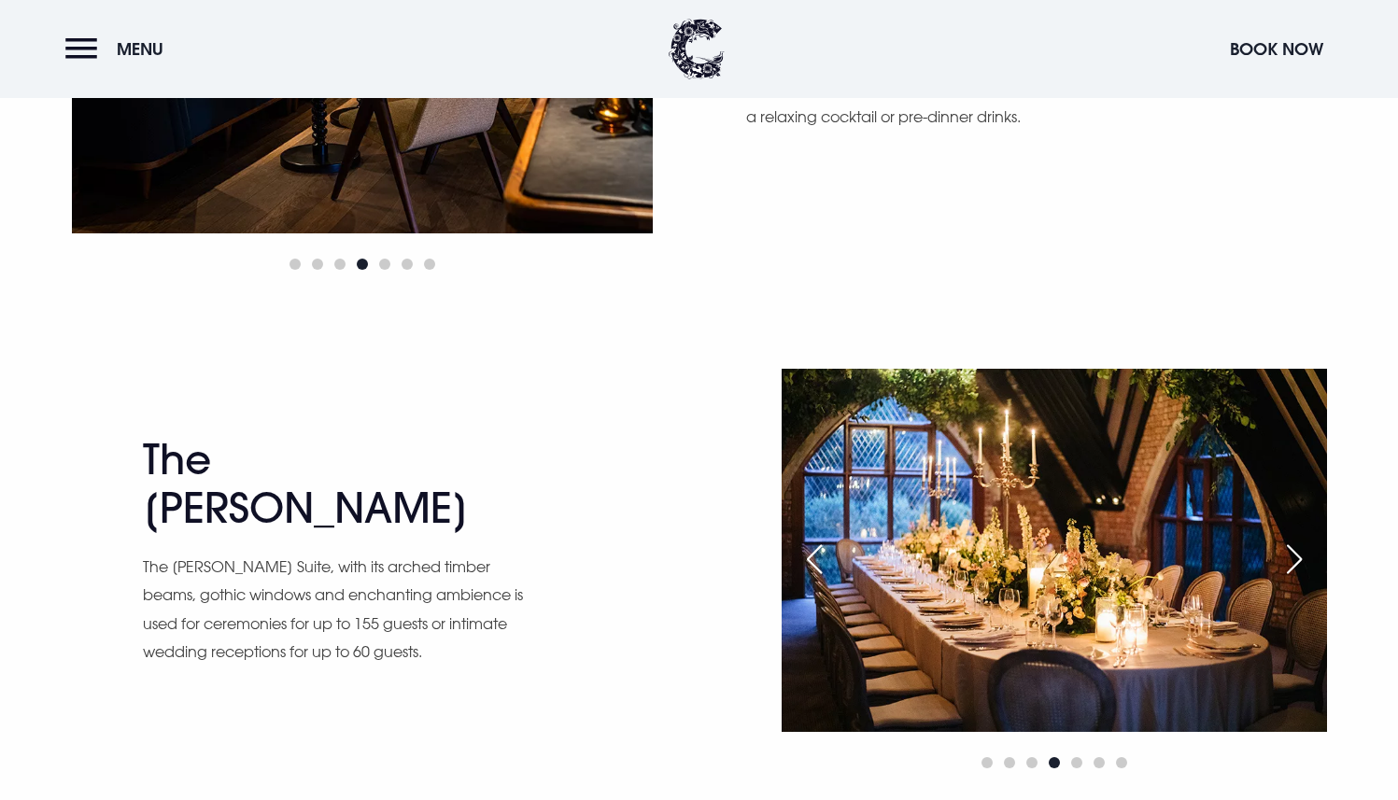
click at [1294, 552] on div "Next slide" at bounding box center [1294, 559] width 47 height 41
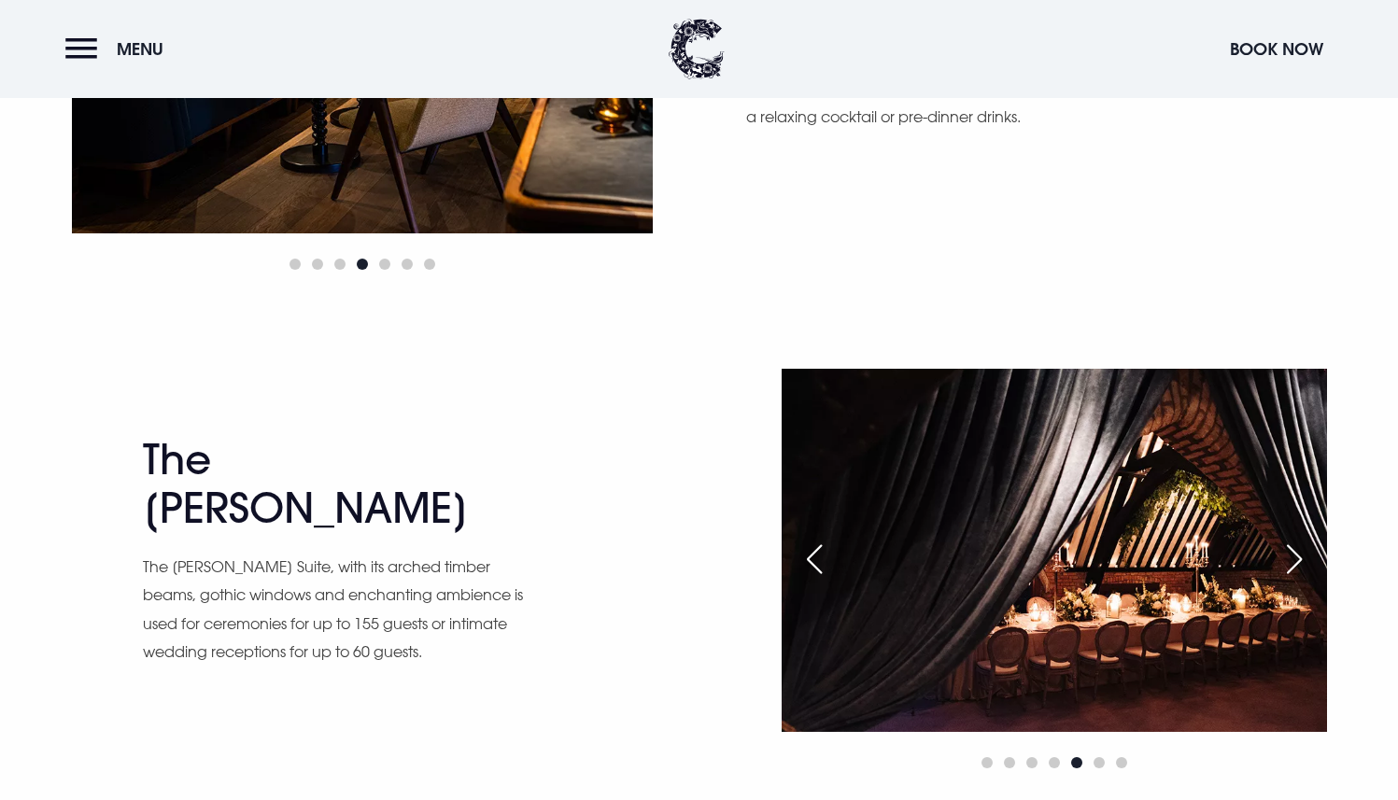
click at [1294, 552] on div "Next slide" at bounding box center [1294, 559] width 47 height 41
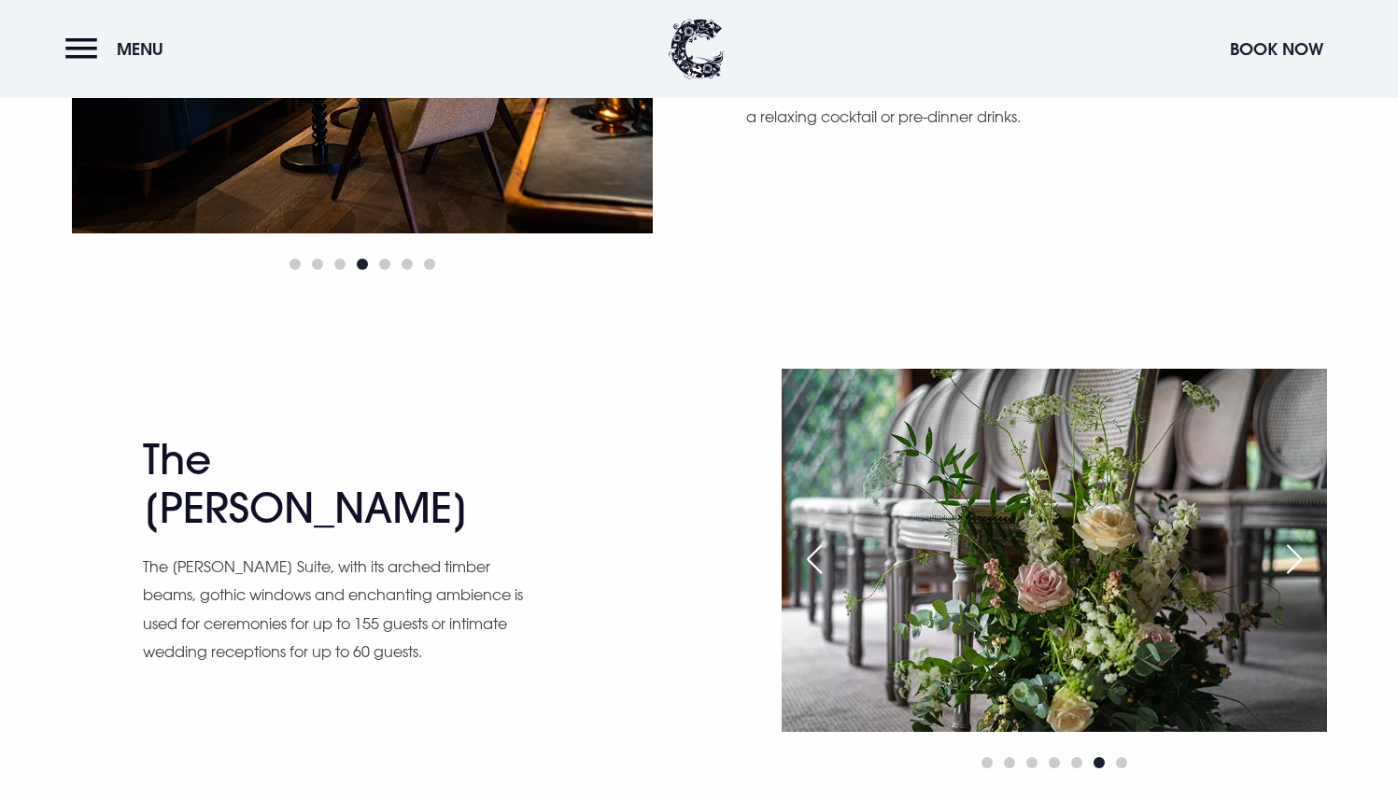
click at [1294, 552] on div "Next slide" at bounding box center [1294, 559] width 47 height 41
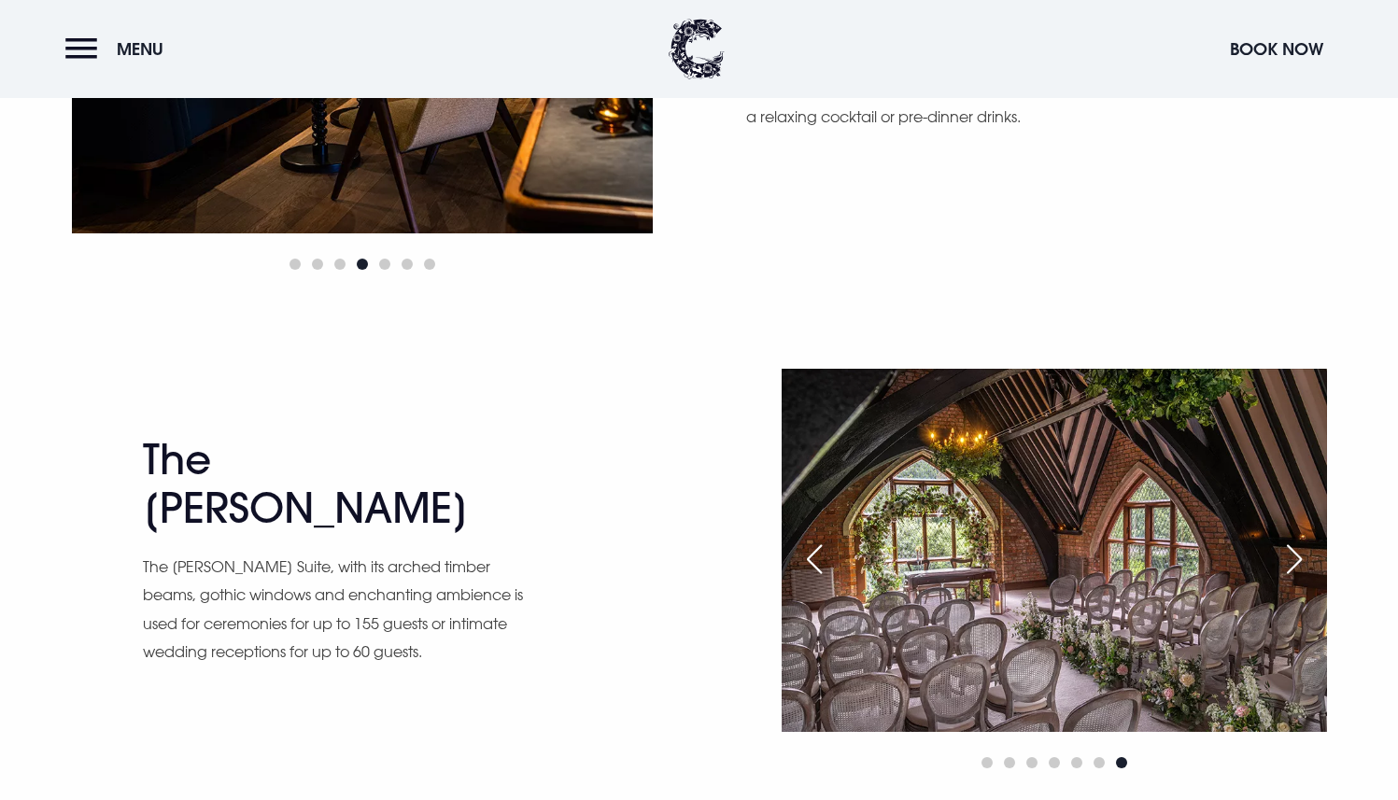
click at [1294, 552] on div "Next slide" at bounding box center [1294, 559] width 47 height 41
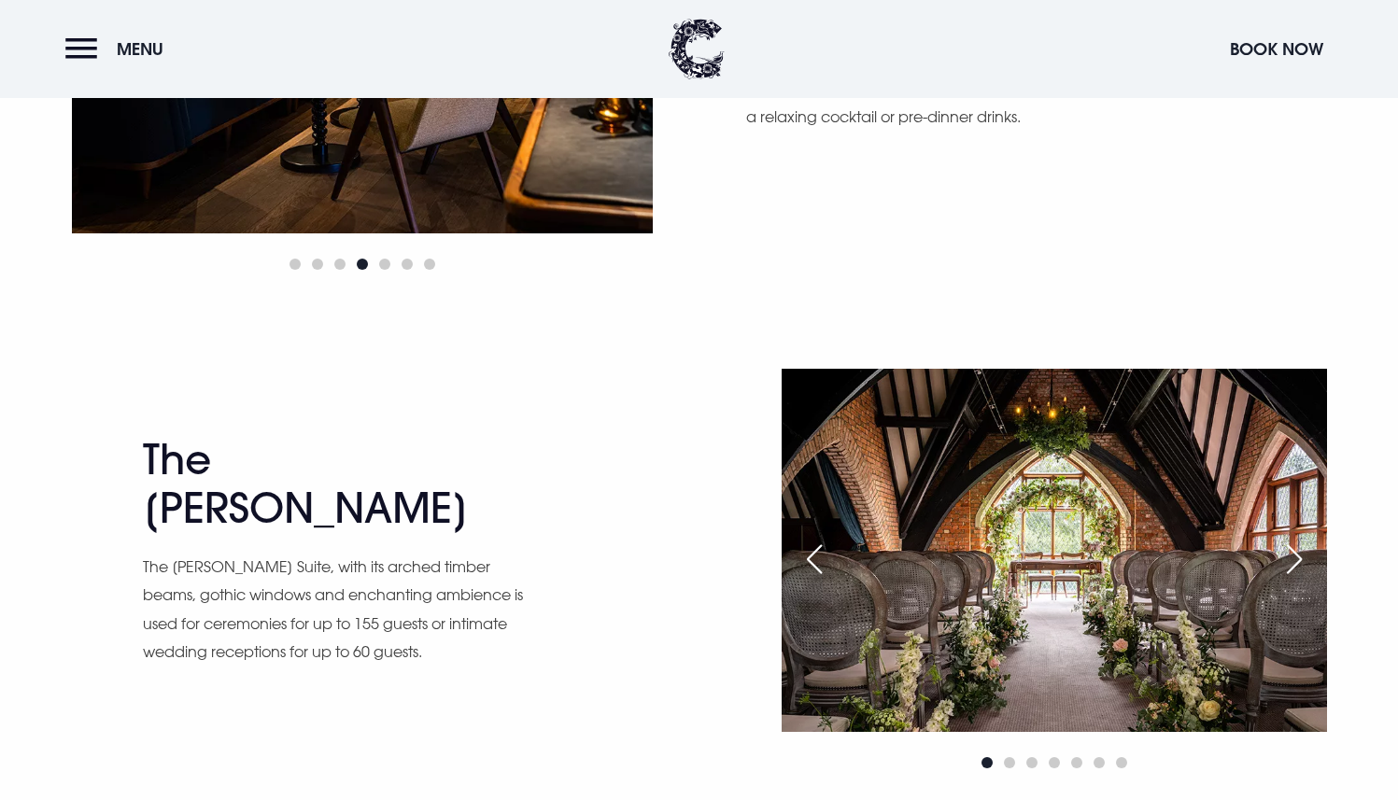
click at [1294, 552] on div "Next slide" at bounding box center [1294, 559] width 47 height 41
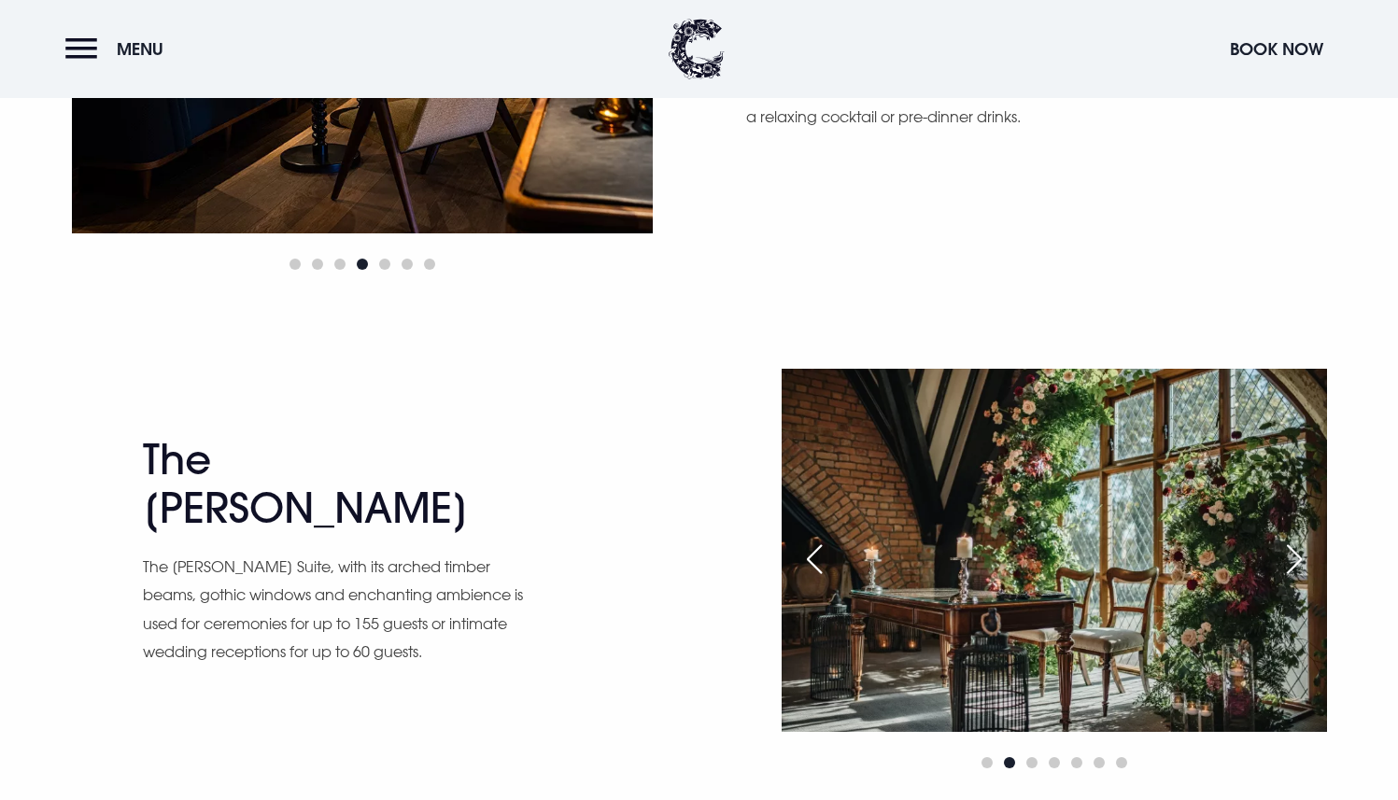
click at [1294, 552] on div "Next slide" at bounding box center [1294, 559] width 47 height 41
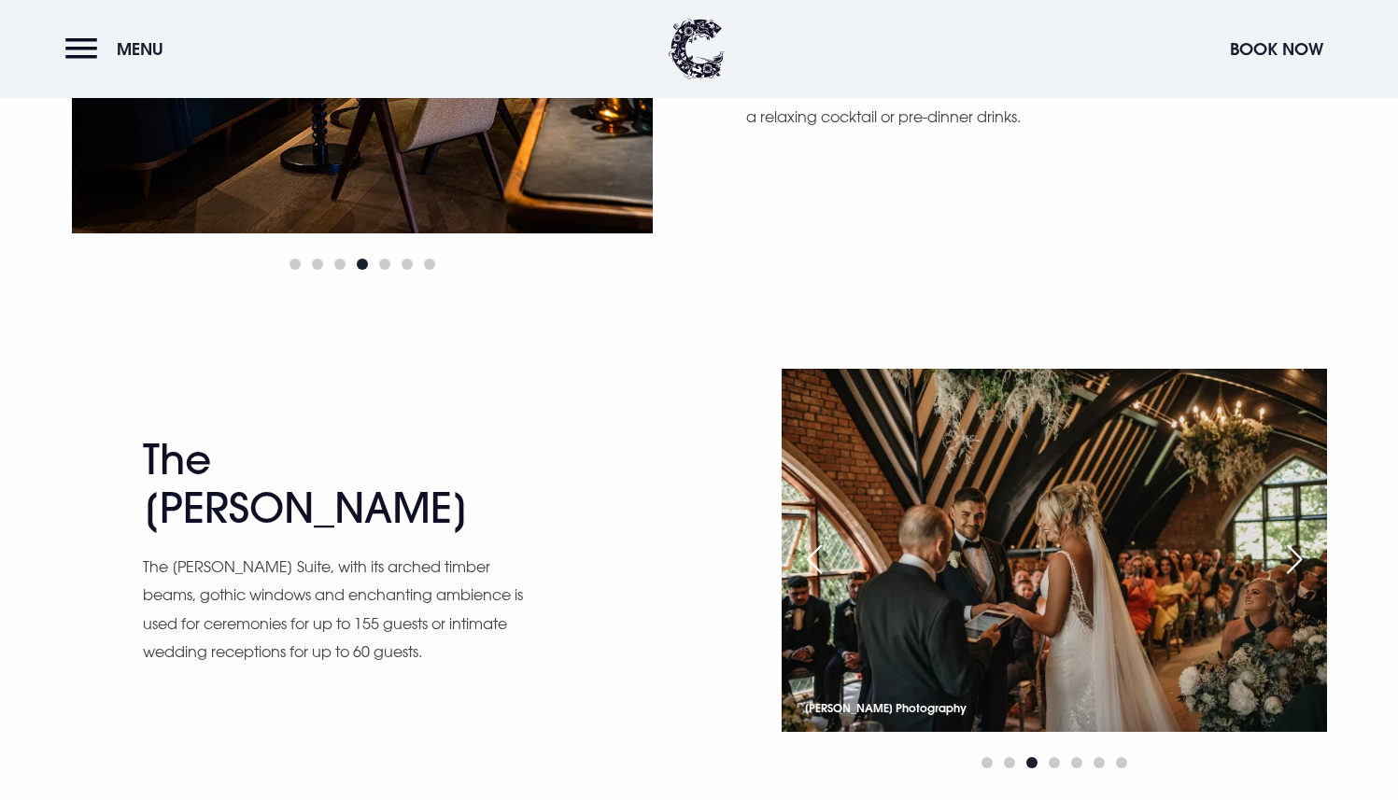
click at [1294, 552] on div "Next slide" at bounding box center [1294, 559] width 47 height 41
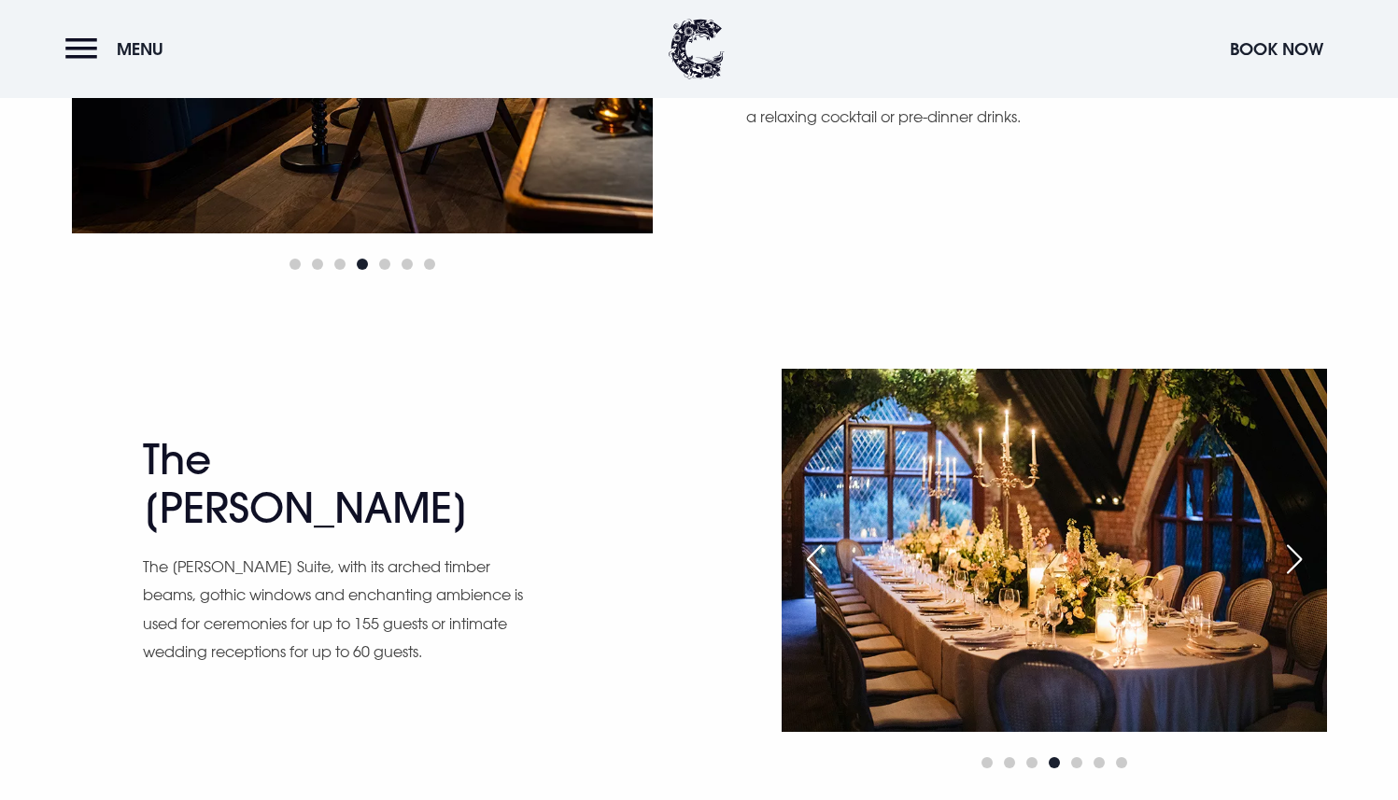
click at [1294, 552] on div "Next slide" at bounding box center [1294, 559] width 47 height 41
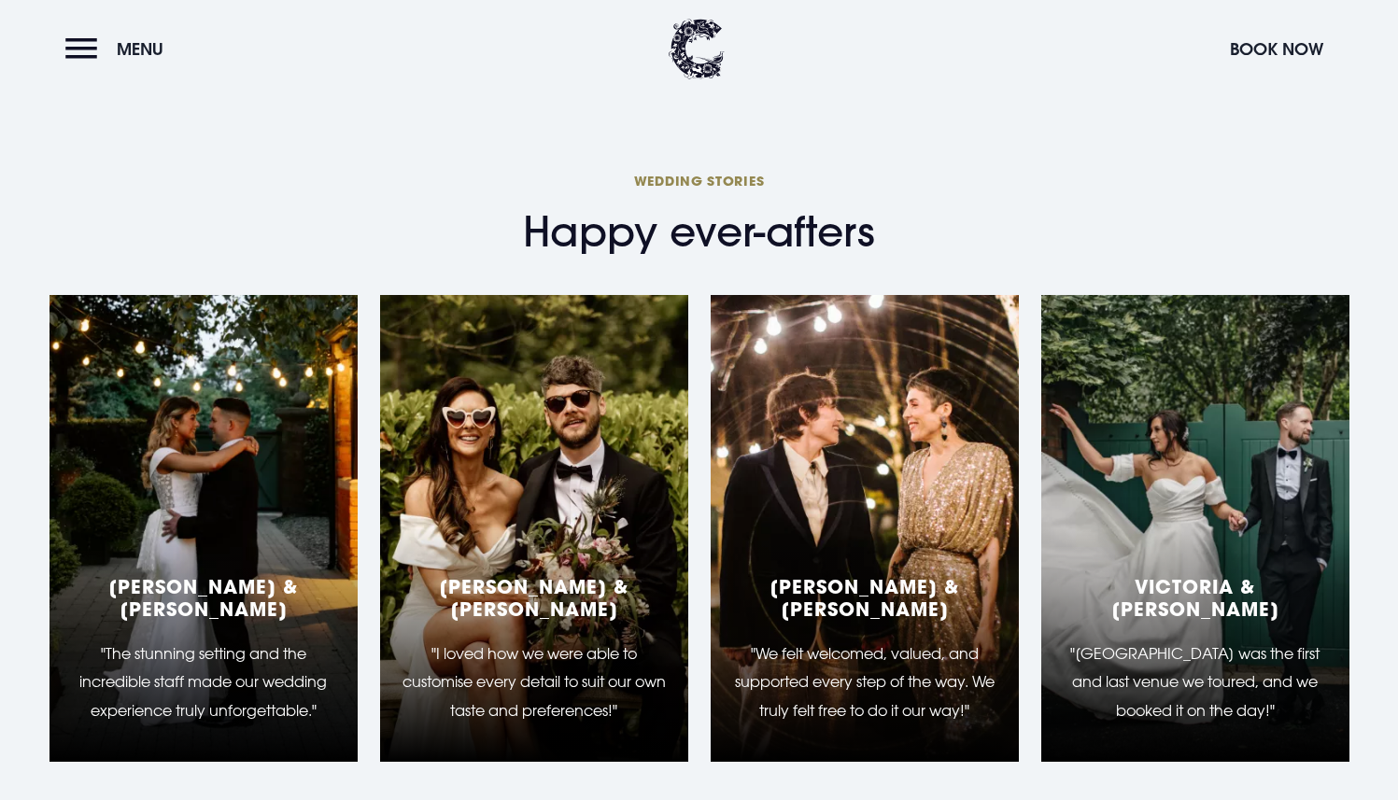
scroll to position [3885, 0]
